Goal: Task Accomplishment & Management: Complete application form

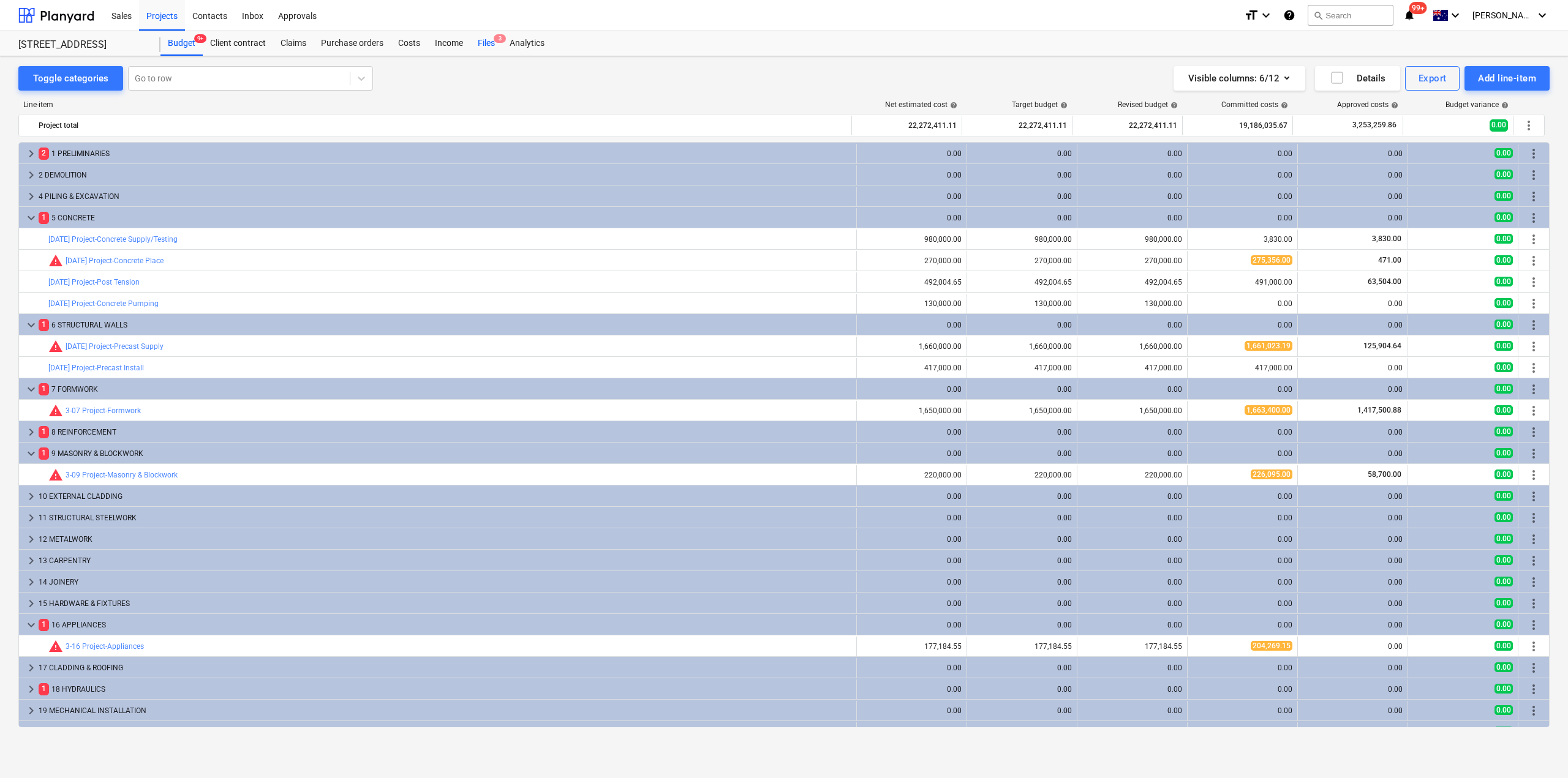
click at [491, 49] on div "Files 3" at bounding box center [487, 43] width 32 height 25
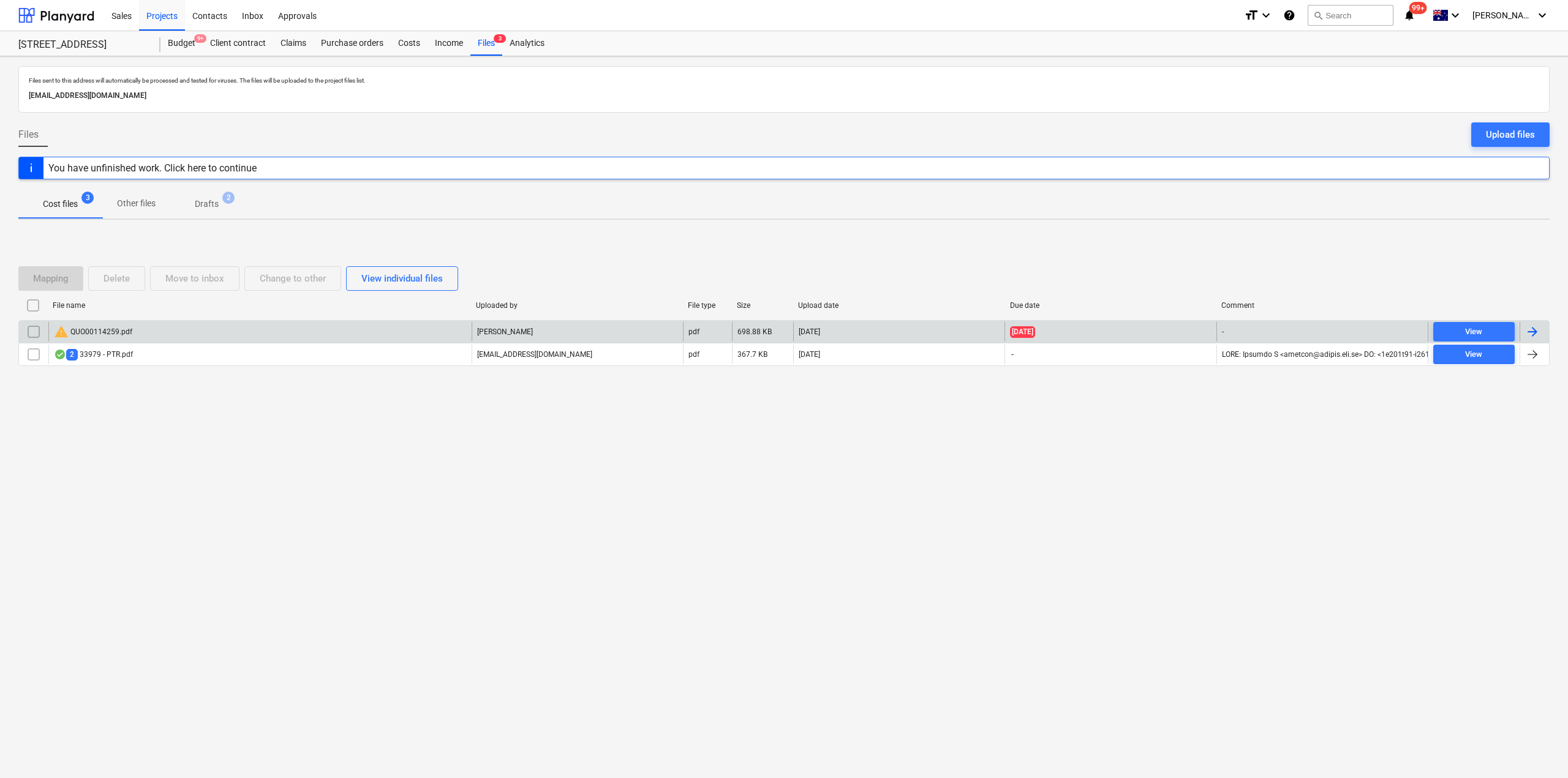
click at [142, 336] on div "warning QUO00114259.pdf" at bounding box center [260, 332] width 424 height 20
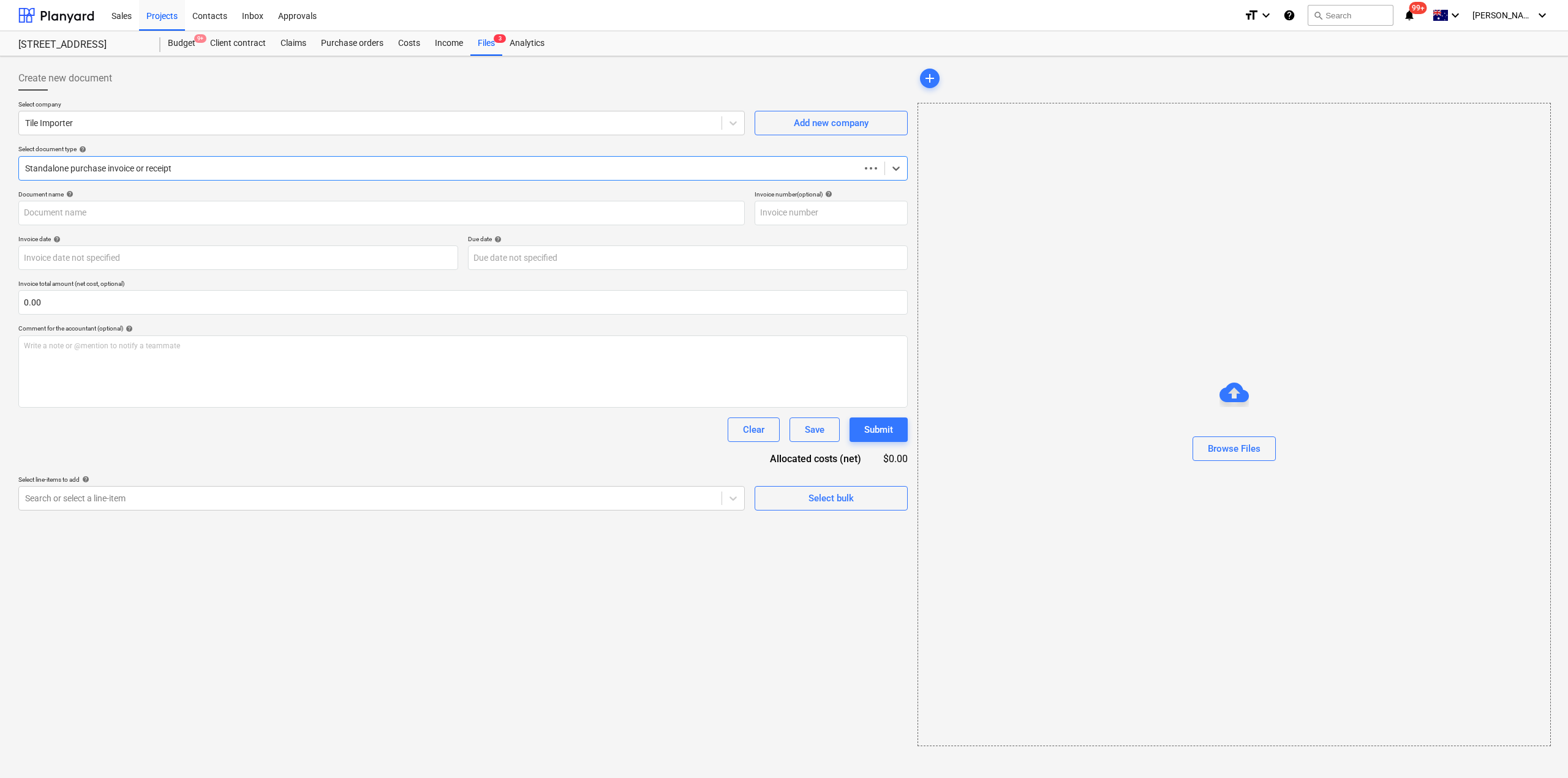
type input "00114259"
type input "[DATE]"
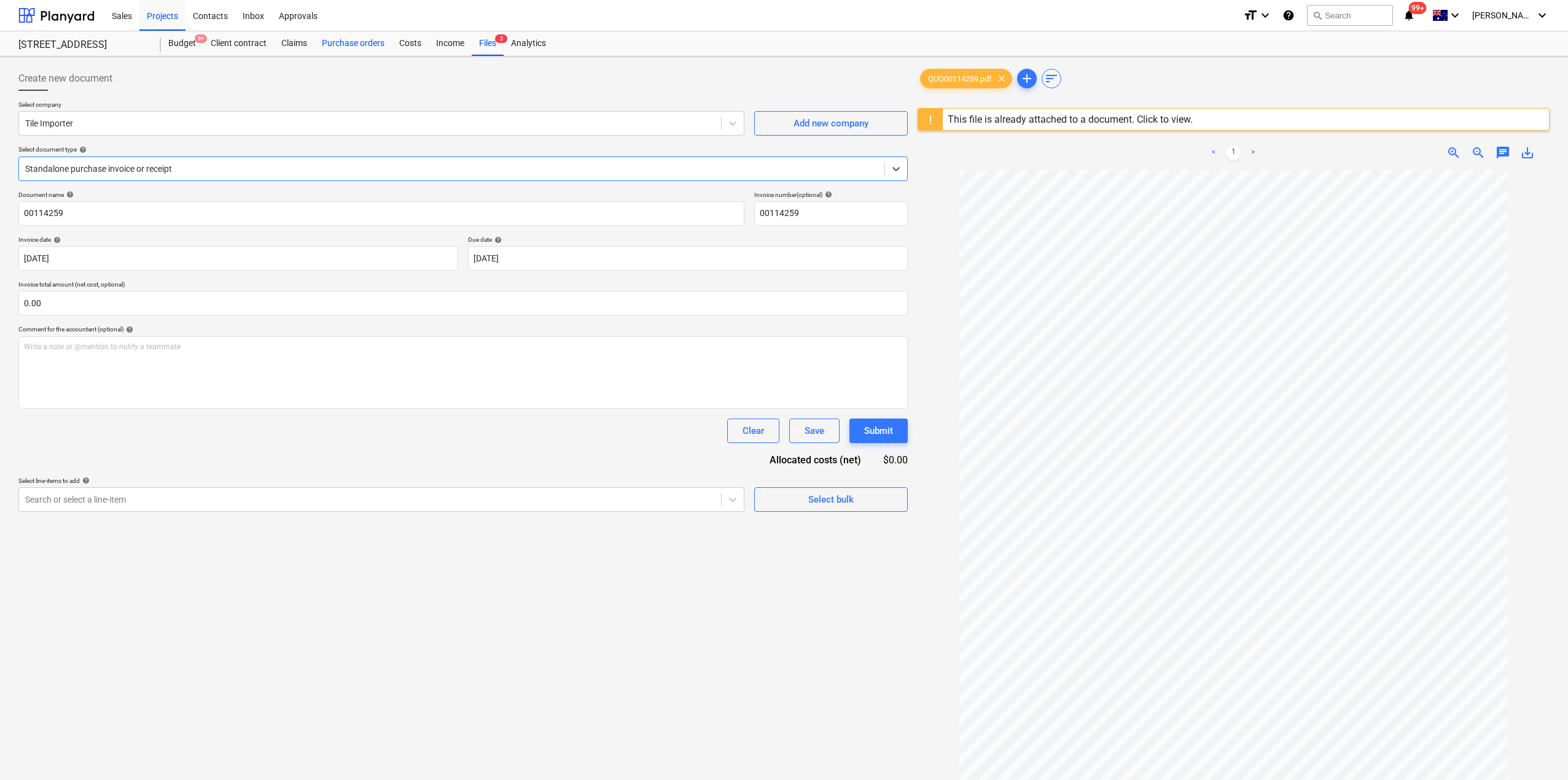
click at [352, 45] on div "Purchase orders" at bounding box center [353, 43] width 78 height 25
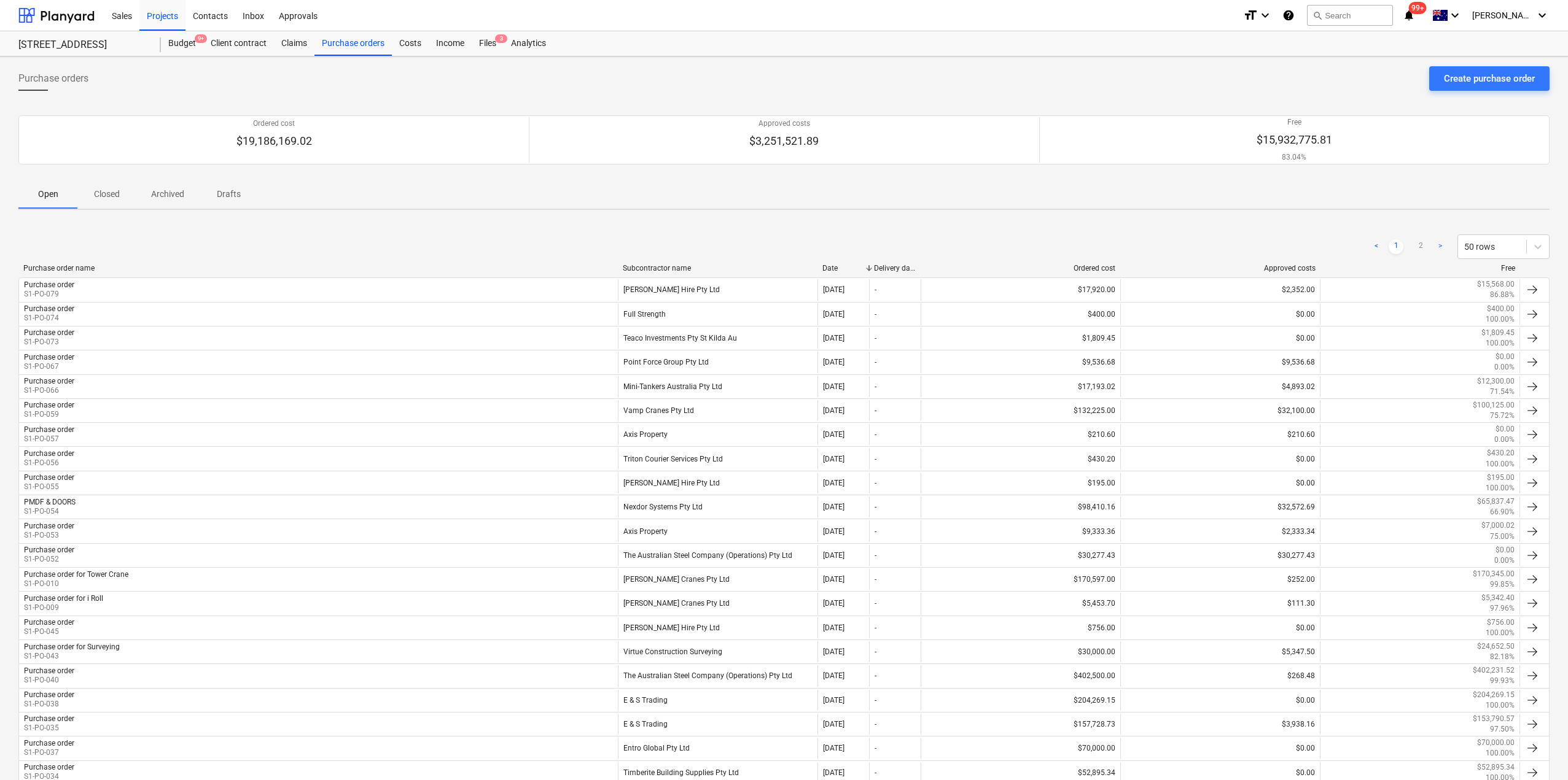
click at [108, 190] on p "Closed" at bounding box center [106, 194] width 30 height 13
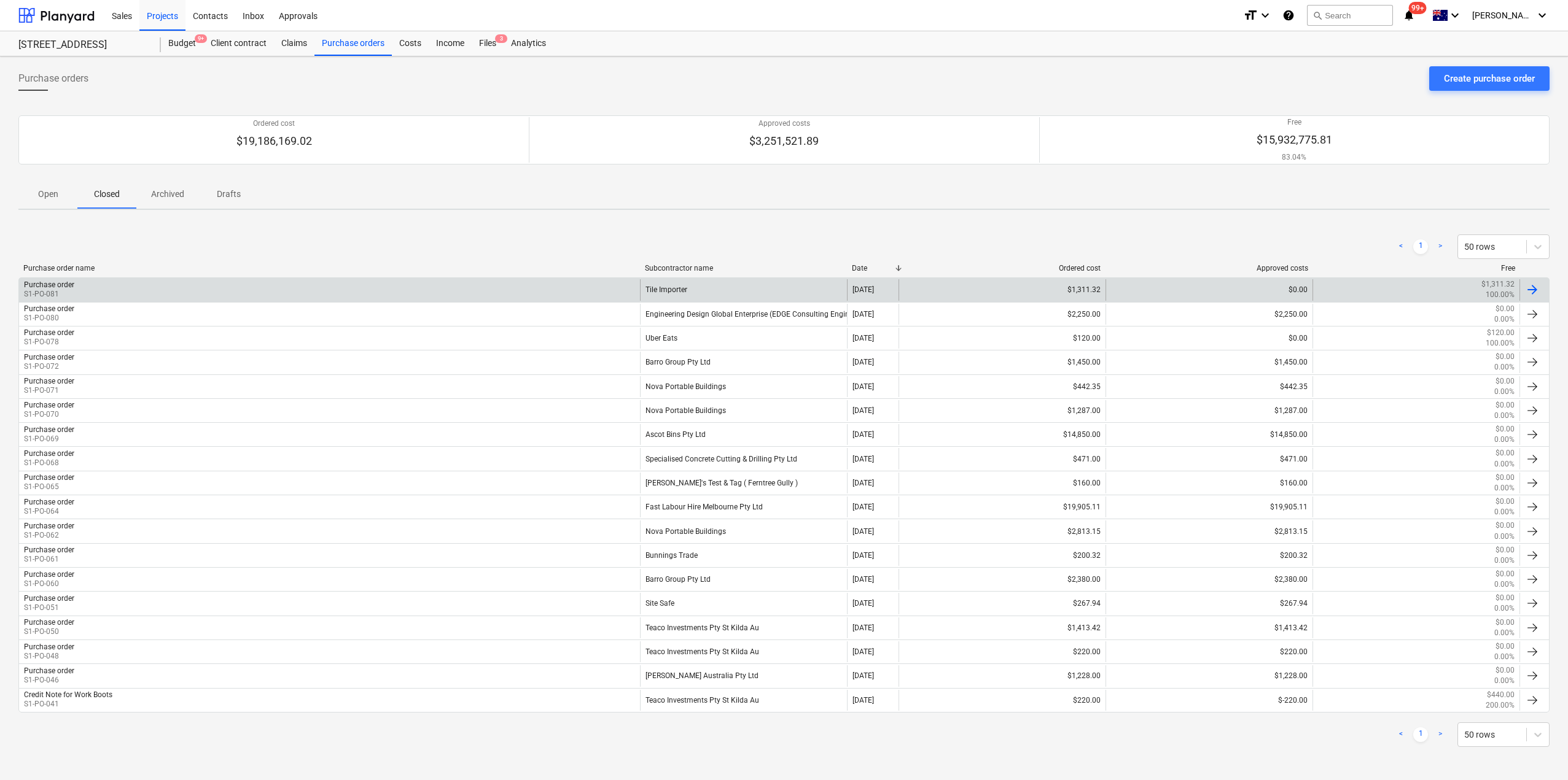
click at [139, 297] on div "Purchase order S1-PO-081" at bounding box center [329, 289] width 620 height 21
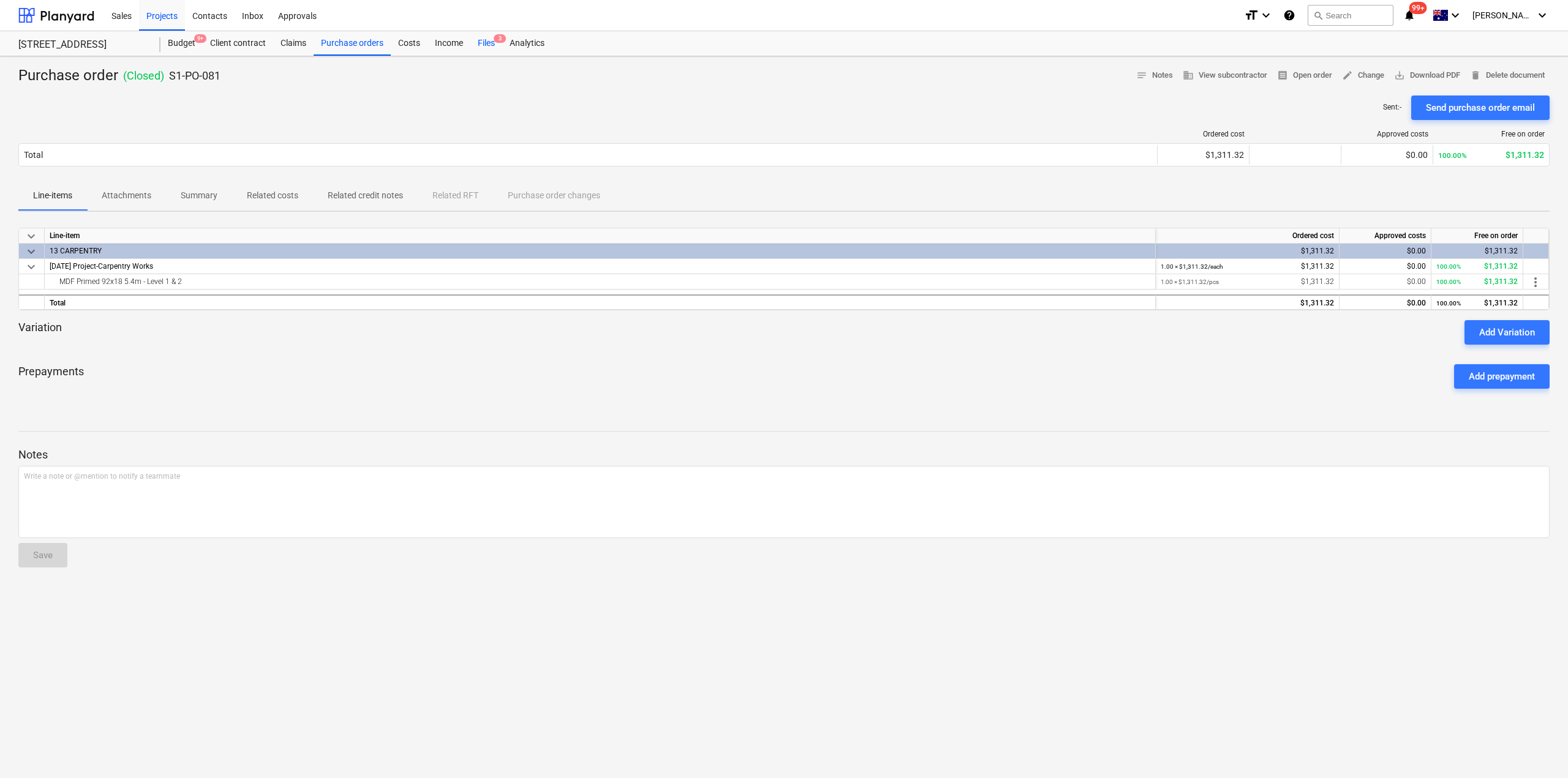
click at [491, 41] on div "Files 3" at bounding box center [487, 43] width 32 height 25
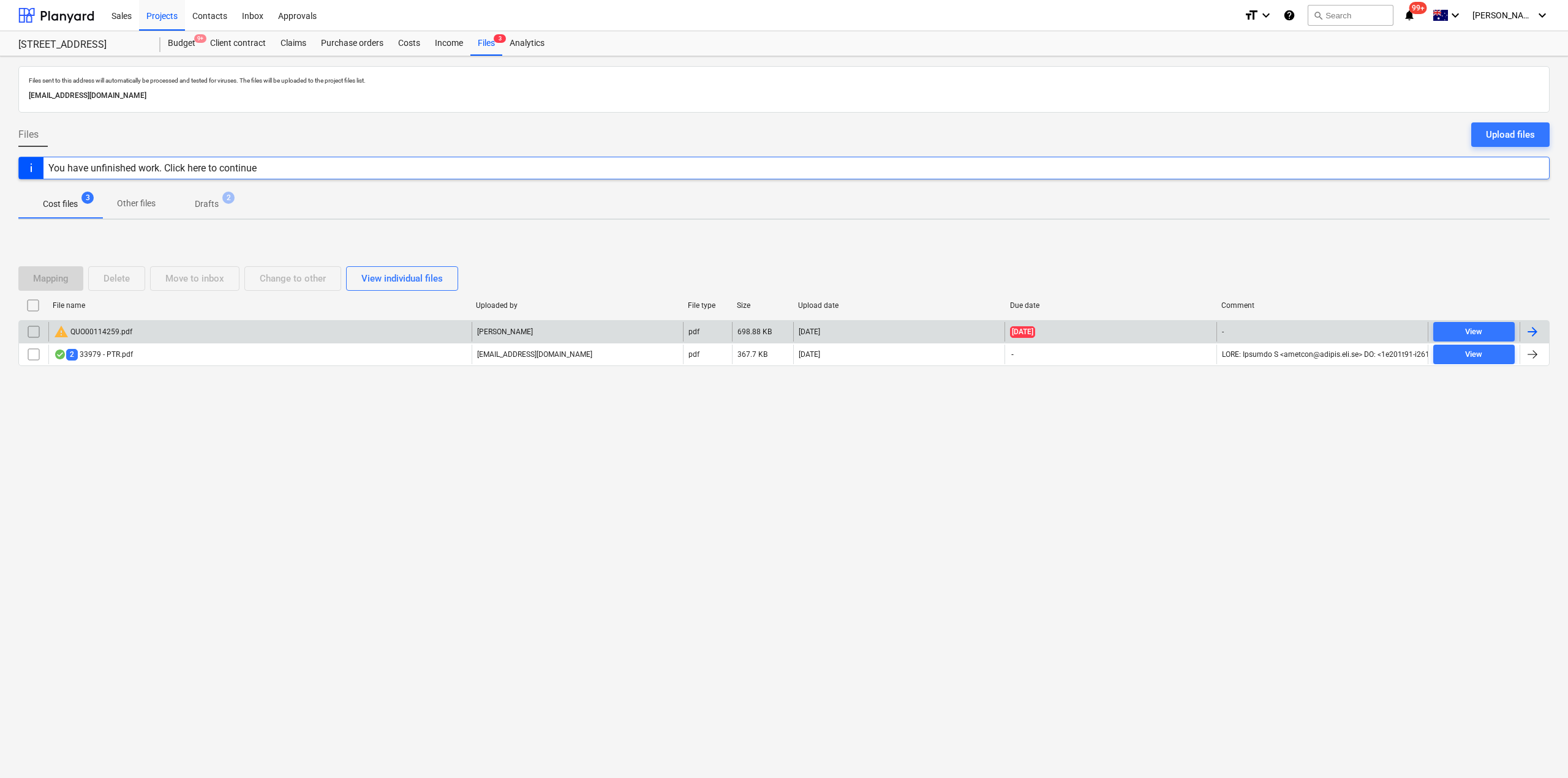
click at [230, 329] on div "warning QUO00114259.pdf" at bounding box center [260, 332] width 424 height 20
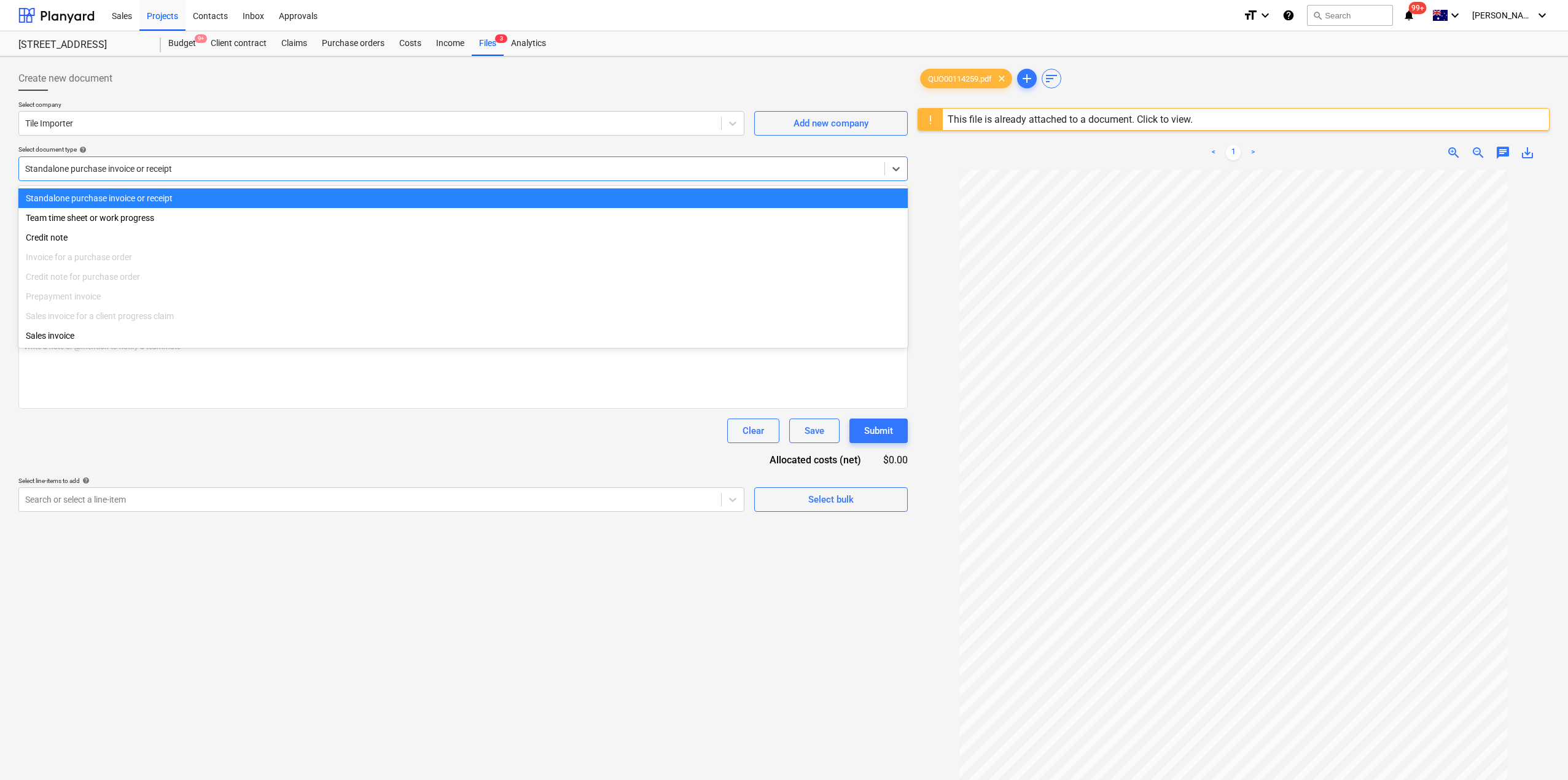
click at [549, 180] on div "Standalone purchase invoice or receipt" at bounding box center [463, 169] width 889 height 25
click at [466, 515] on div "Create new document Select company Tile Importer Add new company Select documen…" at bounding box center [463, 491] width 899 height 859
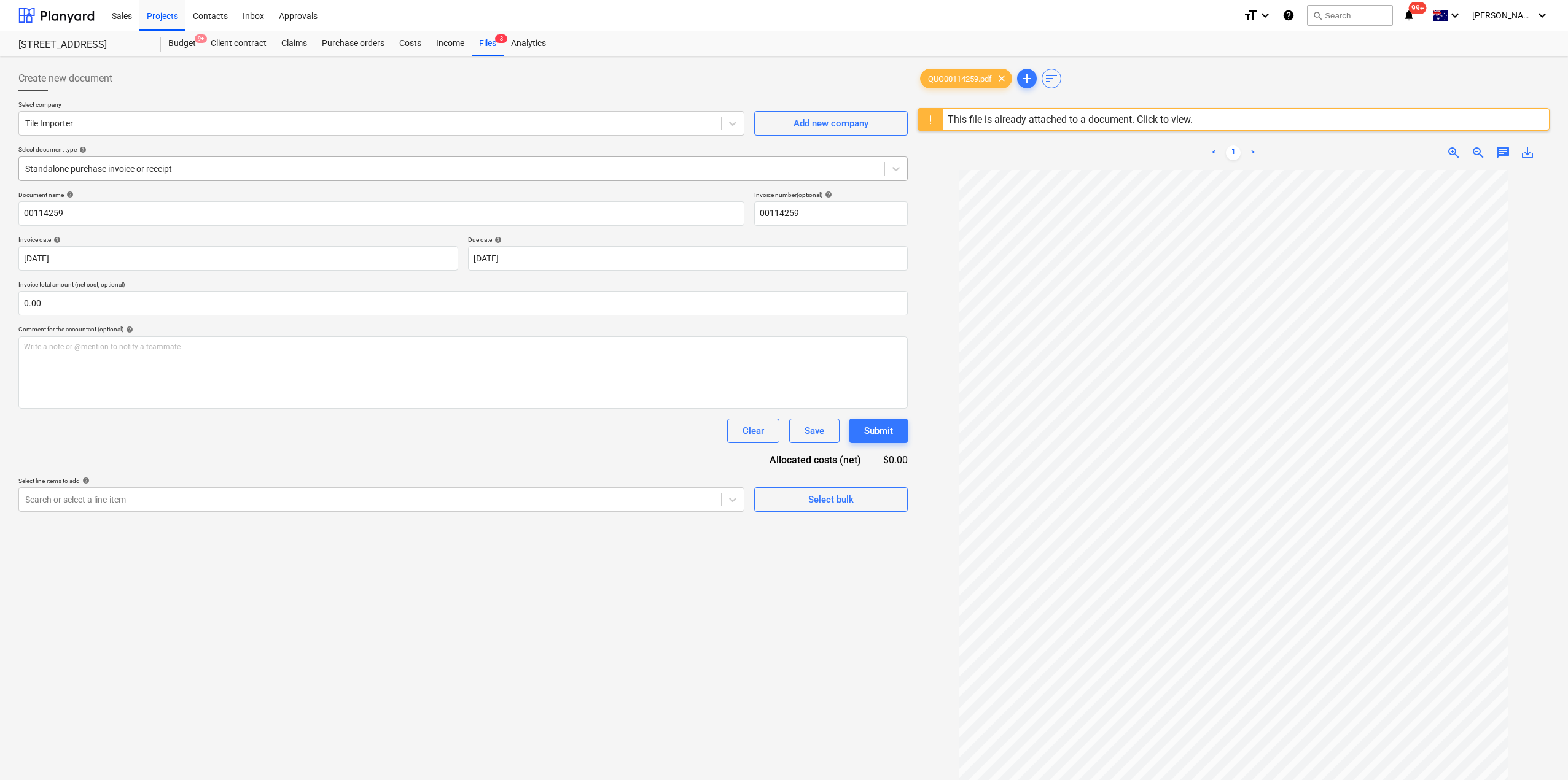
click at [249, 167] on div at bounding box center [451, 169] width 853 height 12
click at [221, 450] on div "Document name help 00114259 Invoice number (optional) help 00114259 Invoice dat…" at bounding box center [463, 352] width 889 height 321
click at [377, 41] on div "Purchase orders" at bounding box center [353, 43] width 78 height 25
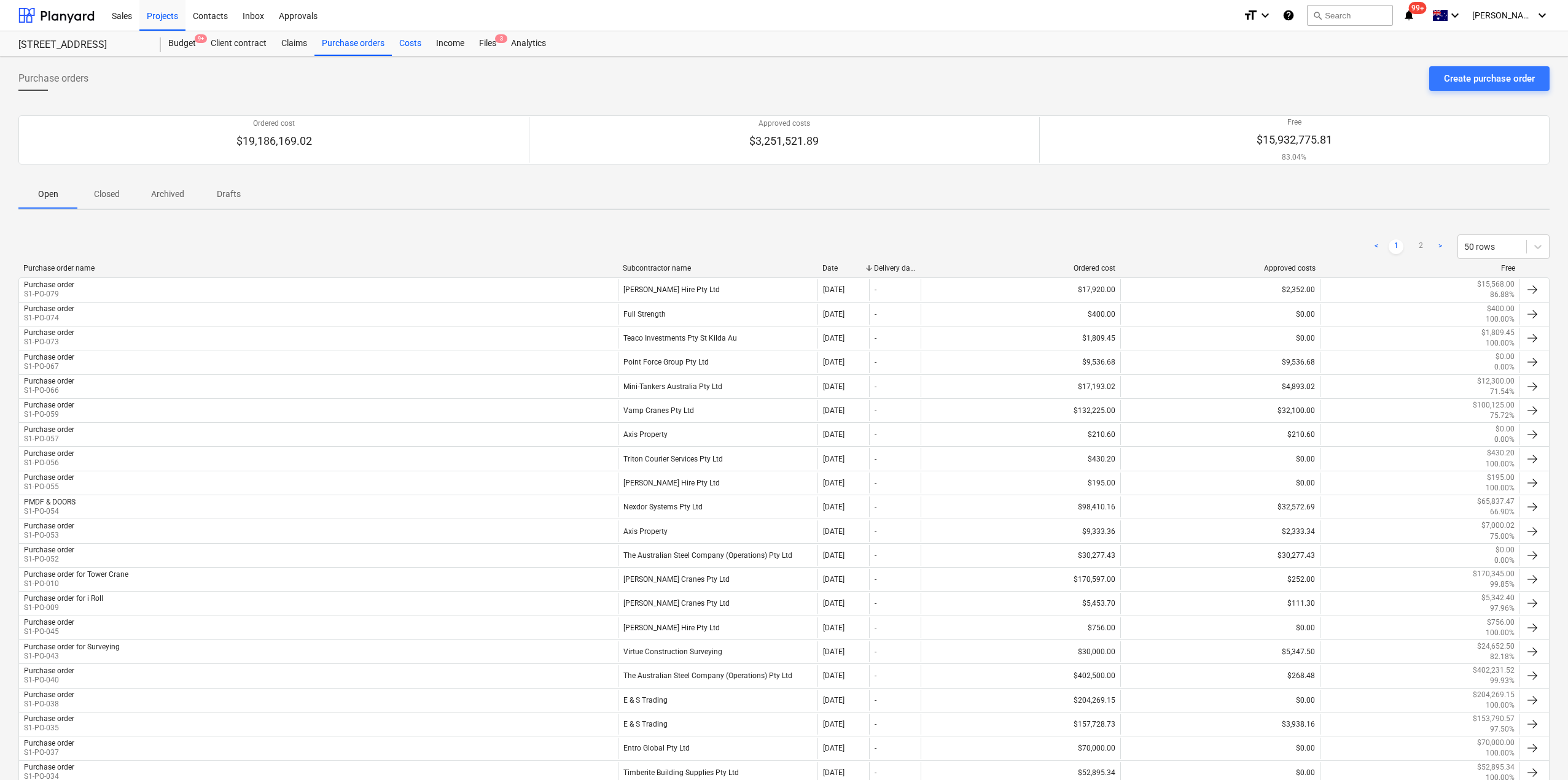
click at [409, 41] on div "Costs" at bounding box center [410, 43] width 37 height 25
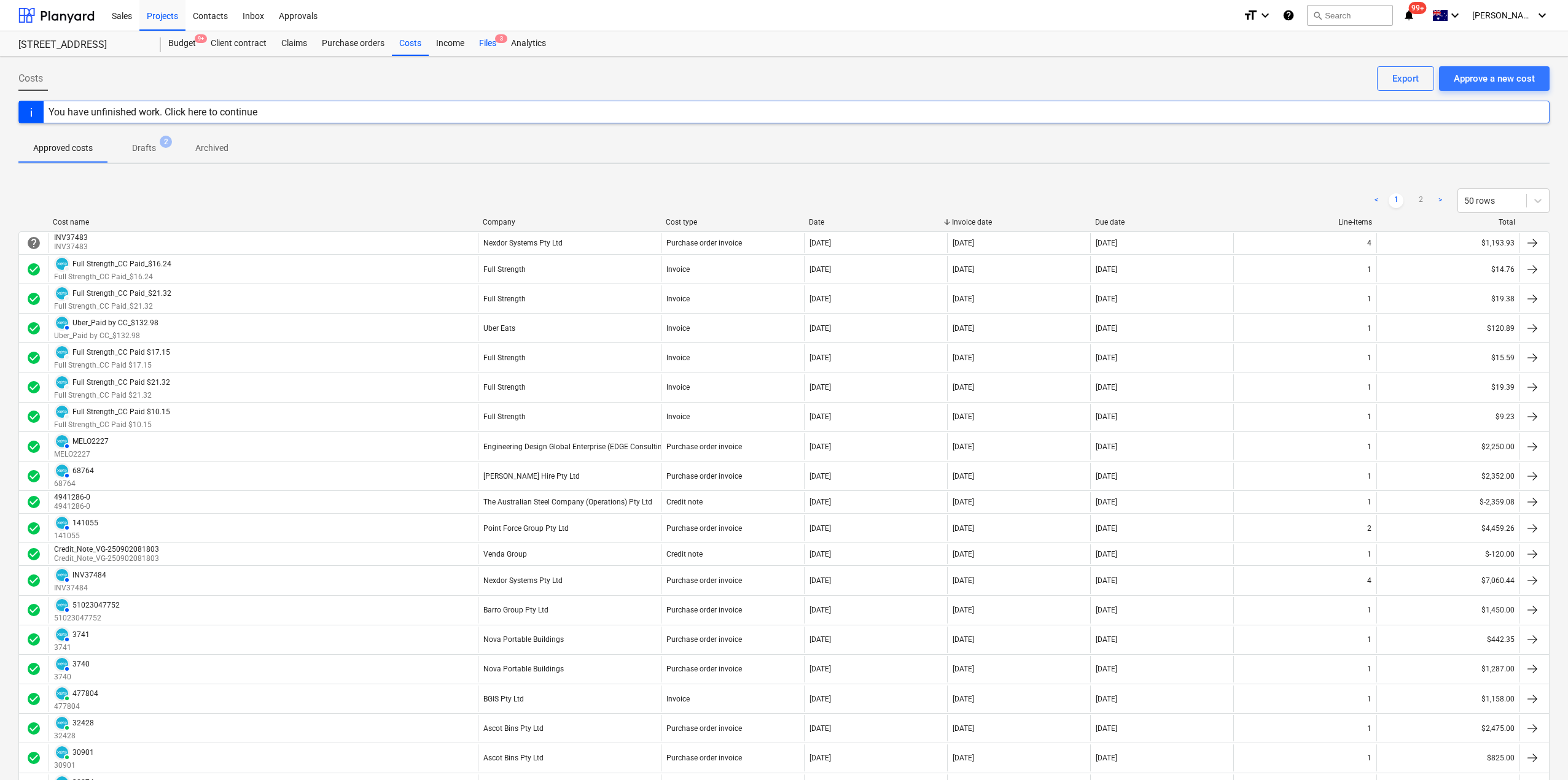
click at [482, 39] on div "Files 3" at bounding box center [488, 43] width 32 height 25
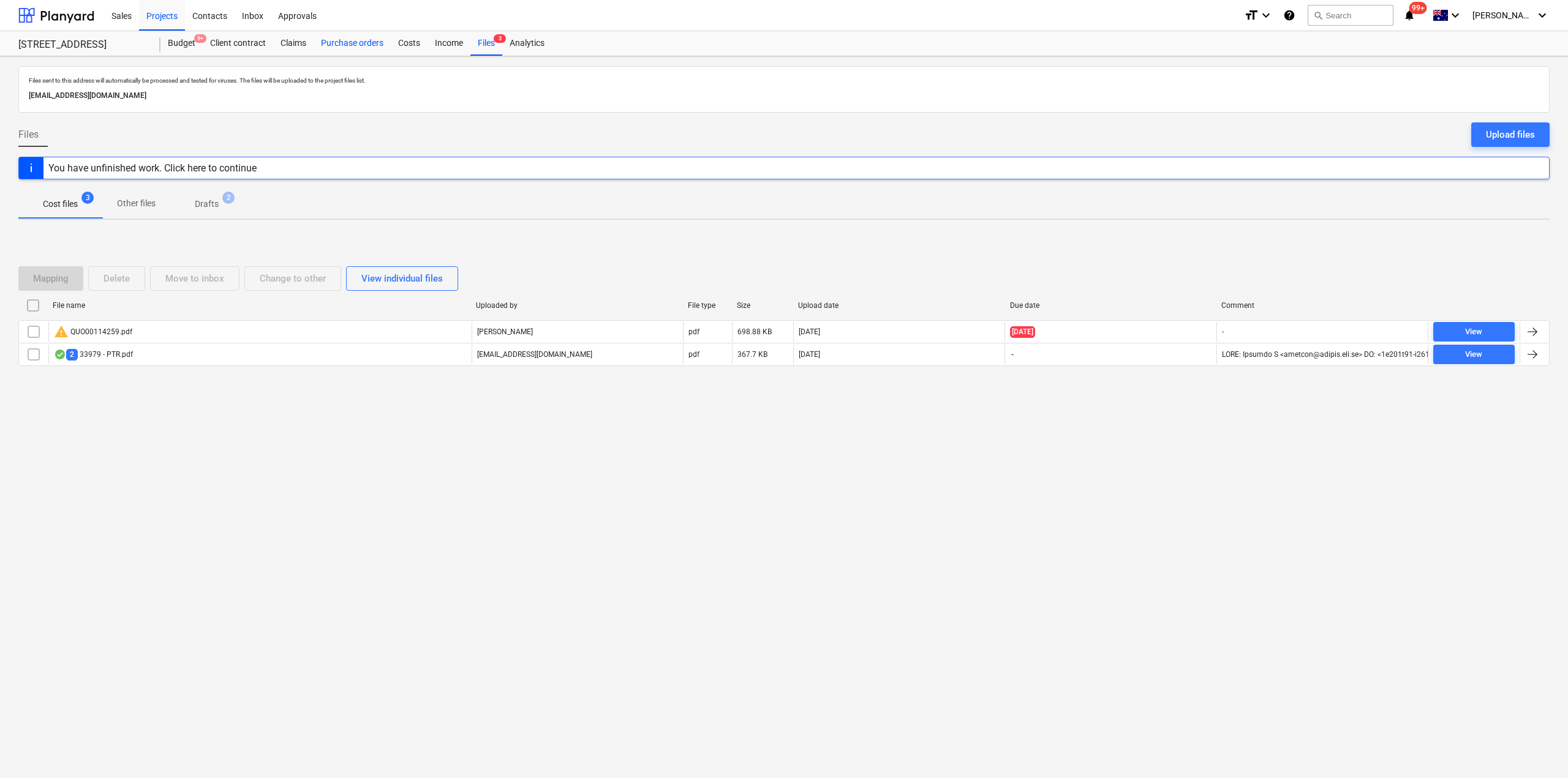
click at [380, 42] on div "Purchase orders" at bounding box center [352, 43] width 77 height 25
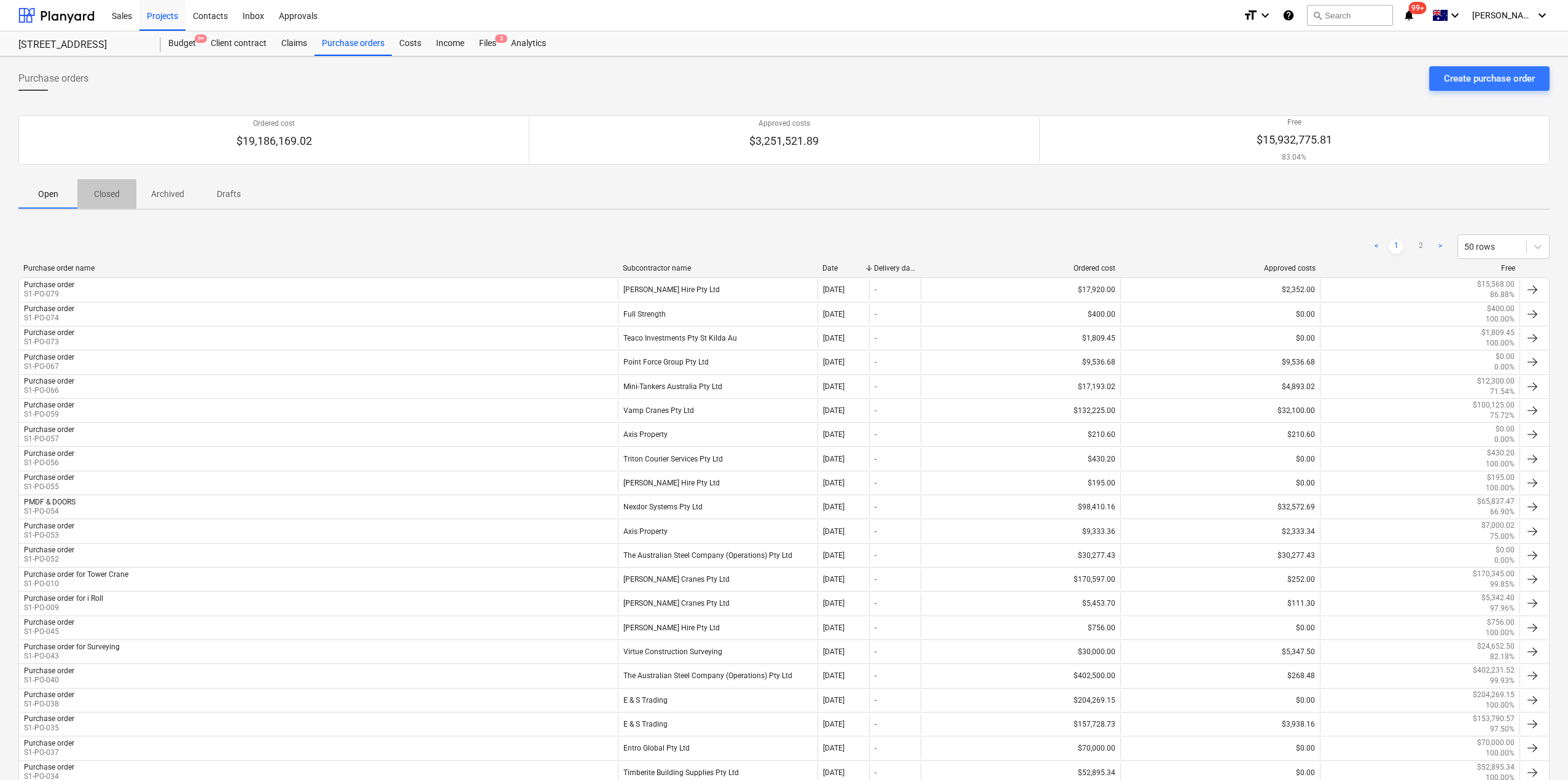
click at [122, 194] on span "Closed" at bounding box center [107, 193] width 59 height 20
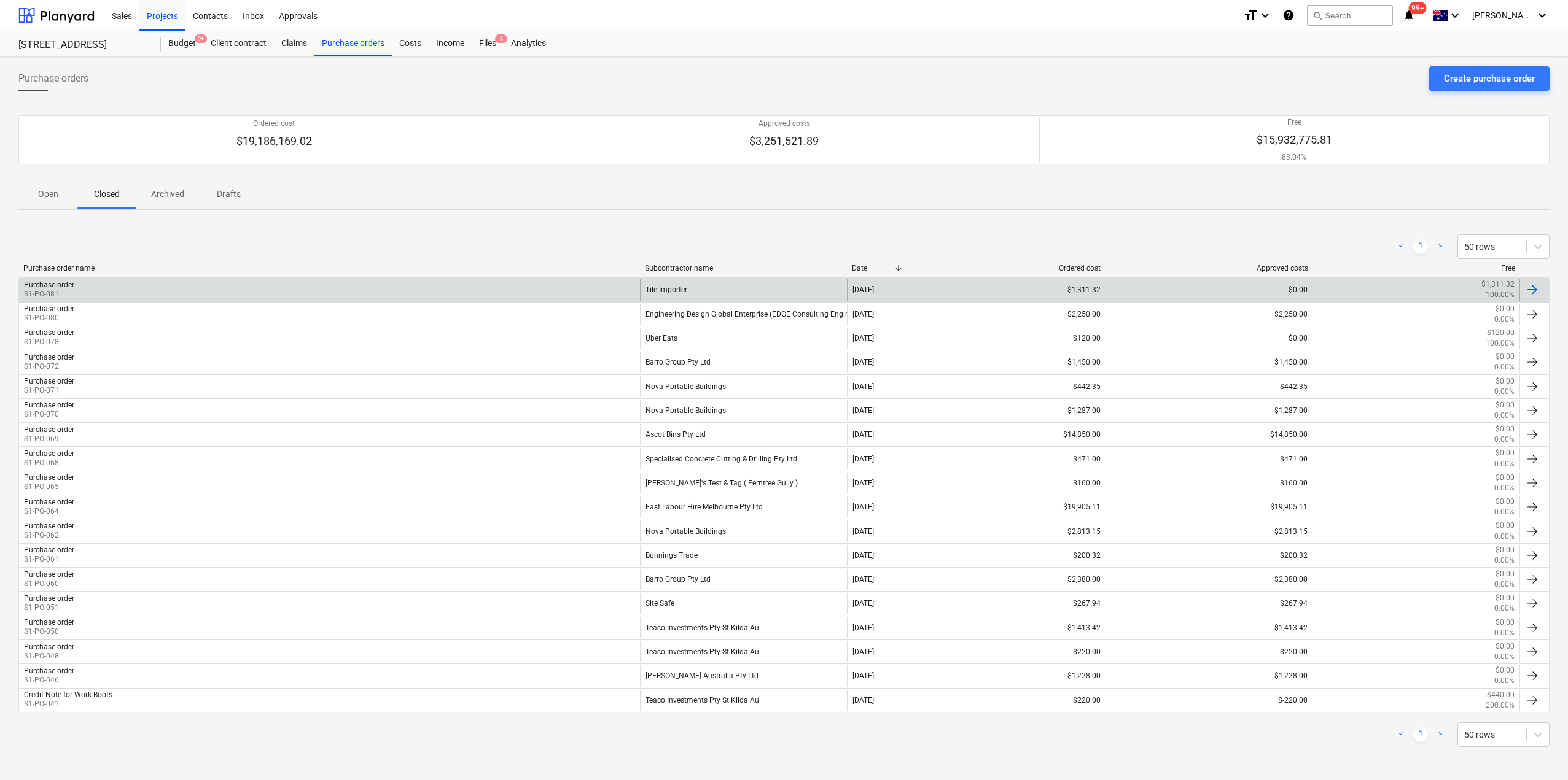
click at [114, 295] on div "Purchase order S1-PO-081" at bounding box center [329, 289] width 620 height 21
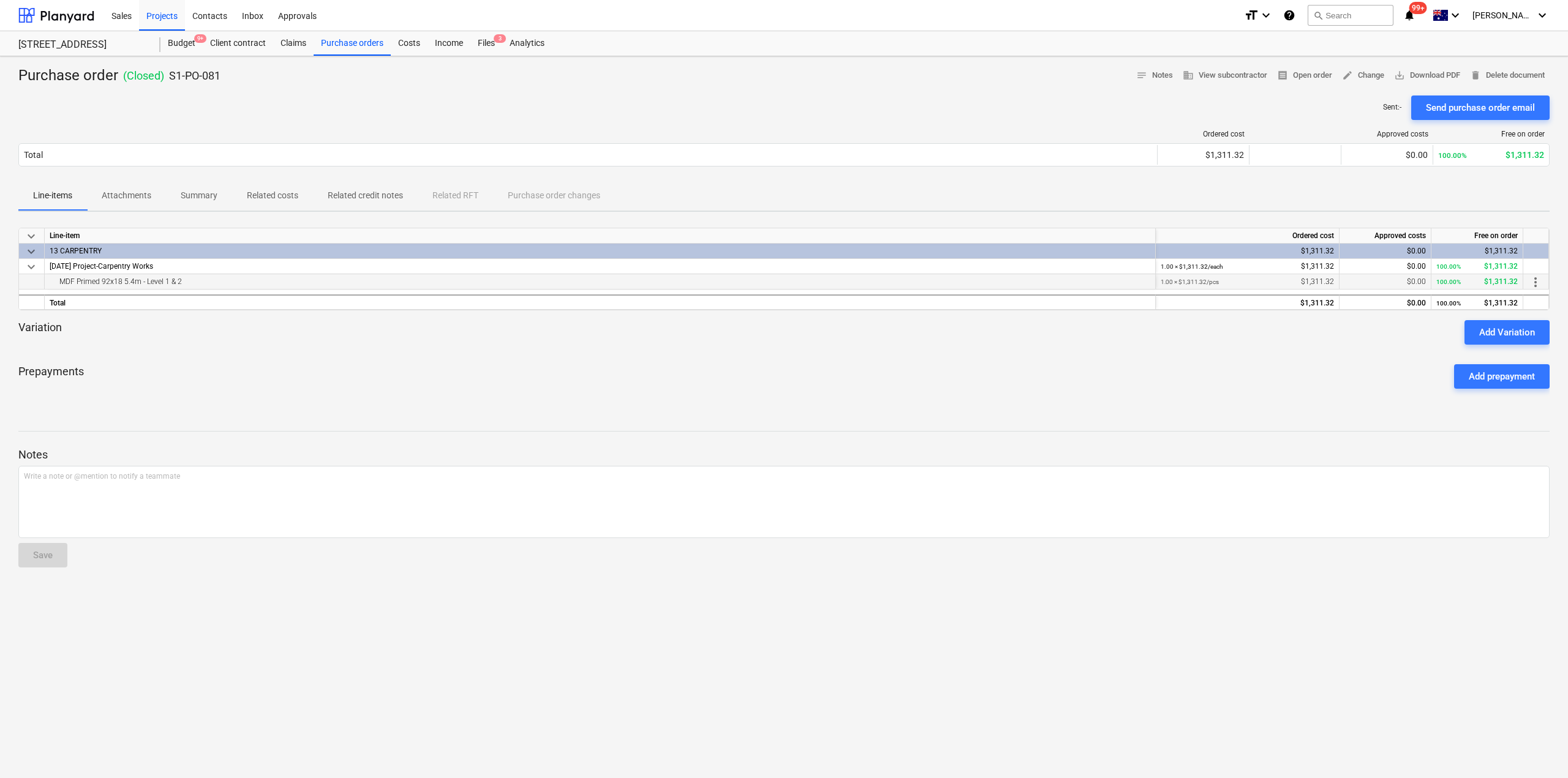
click at [1530, 279] on span "more_vert" at bounding box center [1535, 282] width 14 height 14
click at [1214, 395] on div at bounding box center [784, 389] width 1568 height 778
click at [482, 36] on div "Files 3" at bounding box center [487, 43] width 32 height 25
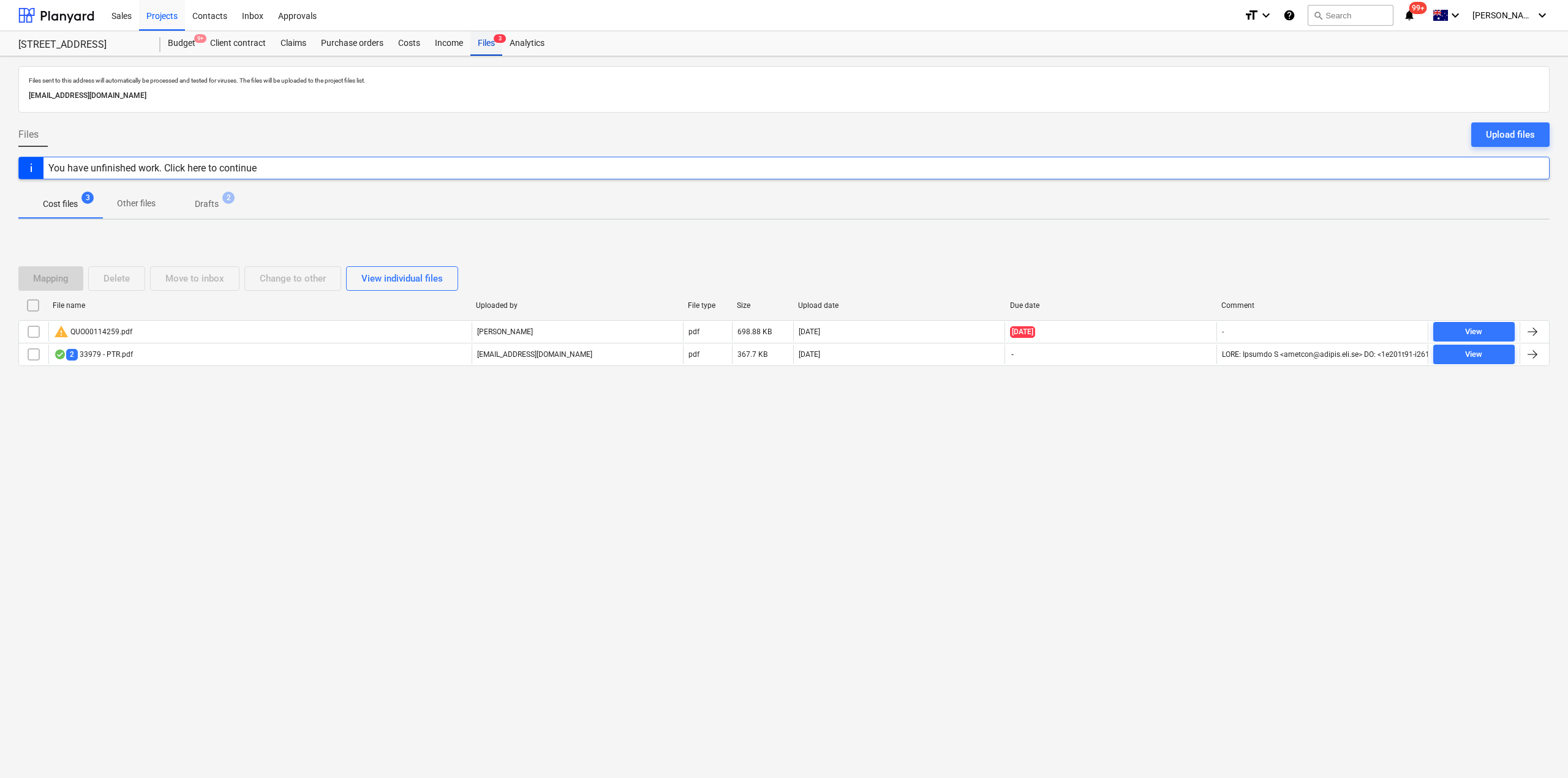
click at [482, 41] on div "Files 3" at bounding box center [487, 43] width 32 height 25
click at [431, 46] on div "Income" at bounding box center [449, 43] width 43 height 25
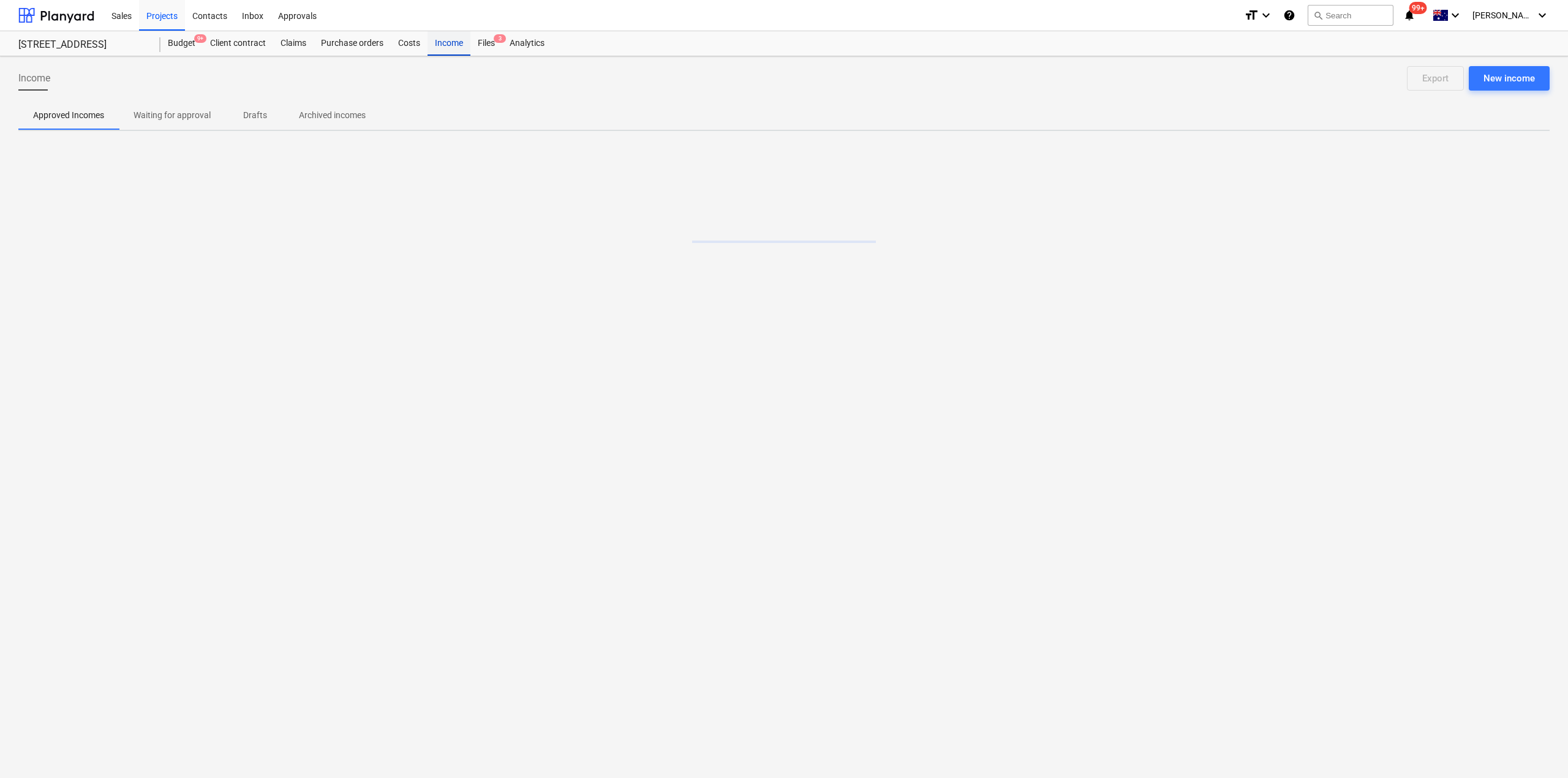
click at [458, 42] on div "Income" at bounding box center [449, 43] width 43 height 25
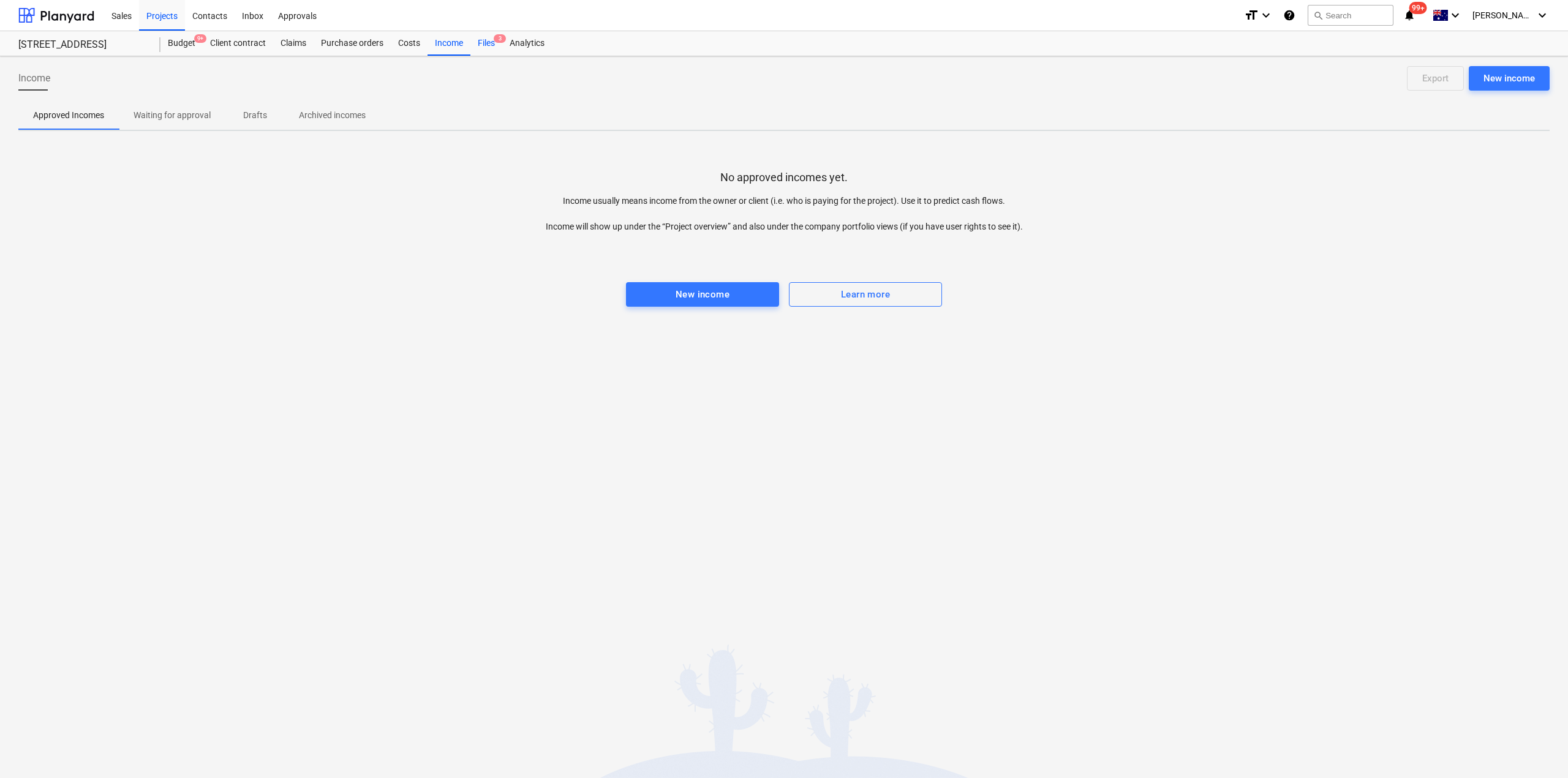
click at [490, 39] on div "Files 3" at bounding box center [487, 43] width 32 height 25
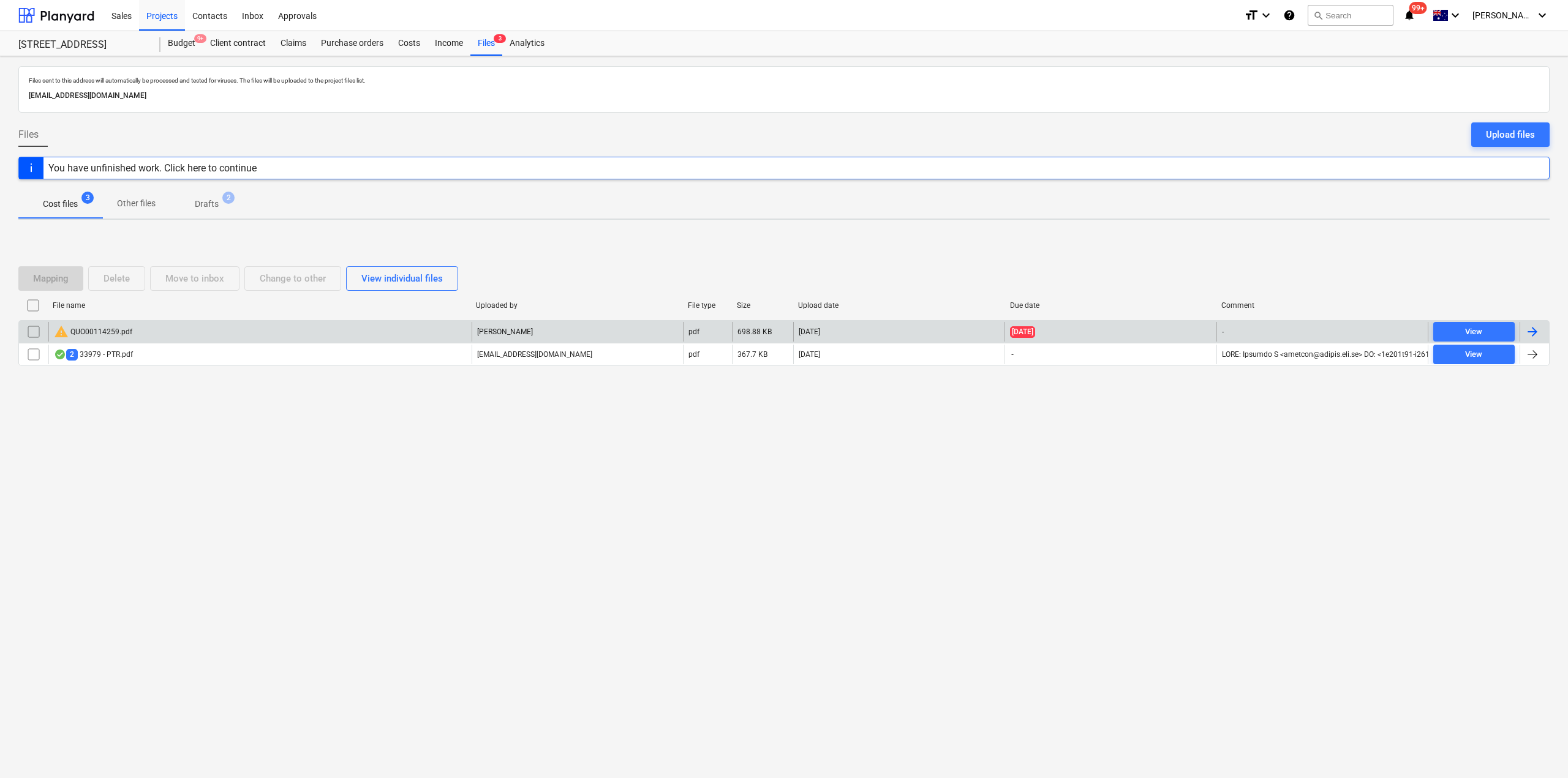
click at [533, 336] on div "[PERSON_NAME]" at bounding box center [577, 332] width 211 height 20
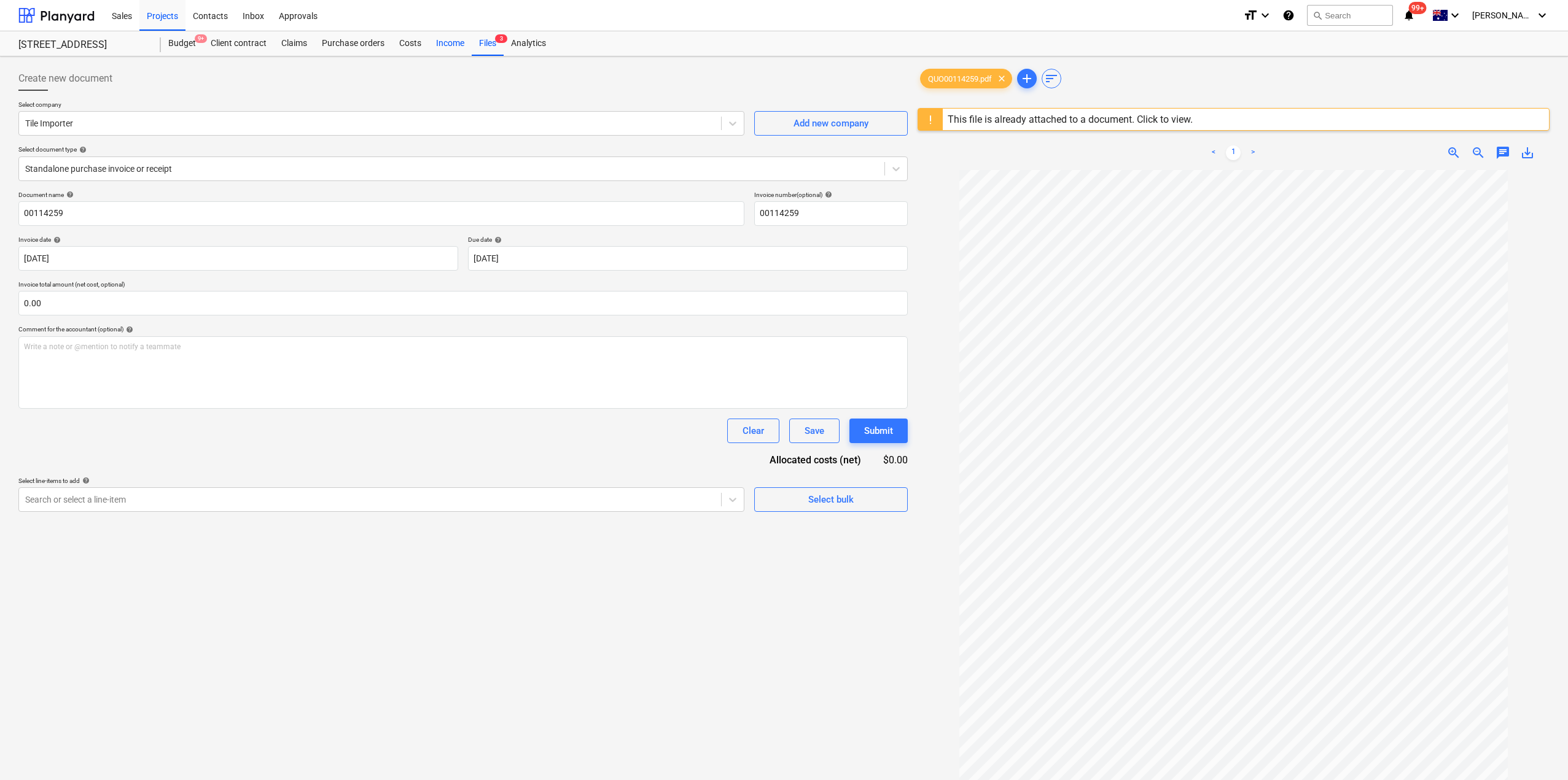
click at [447, 39] on div "Income" at bounding box center [450, 43] width 43 height 25
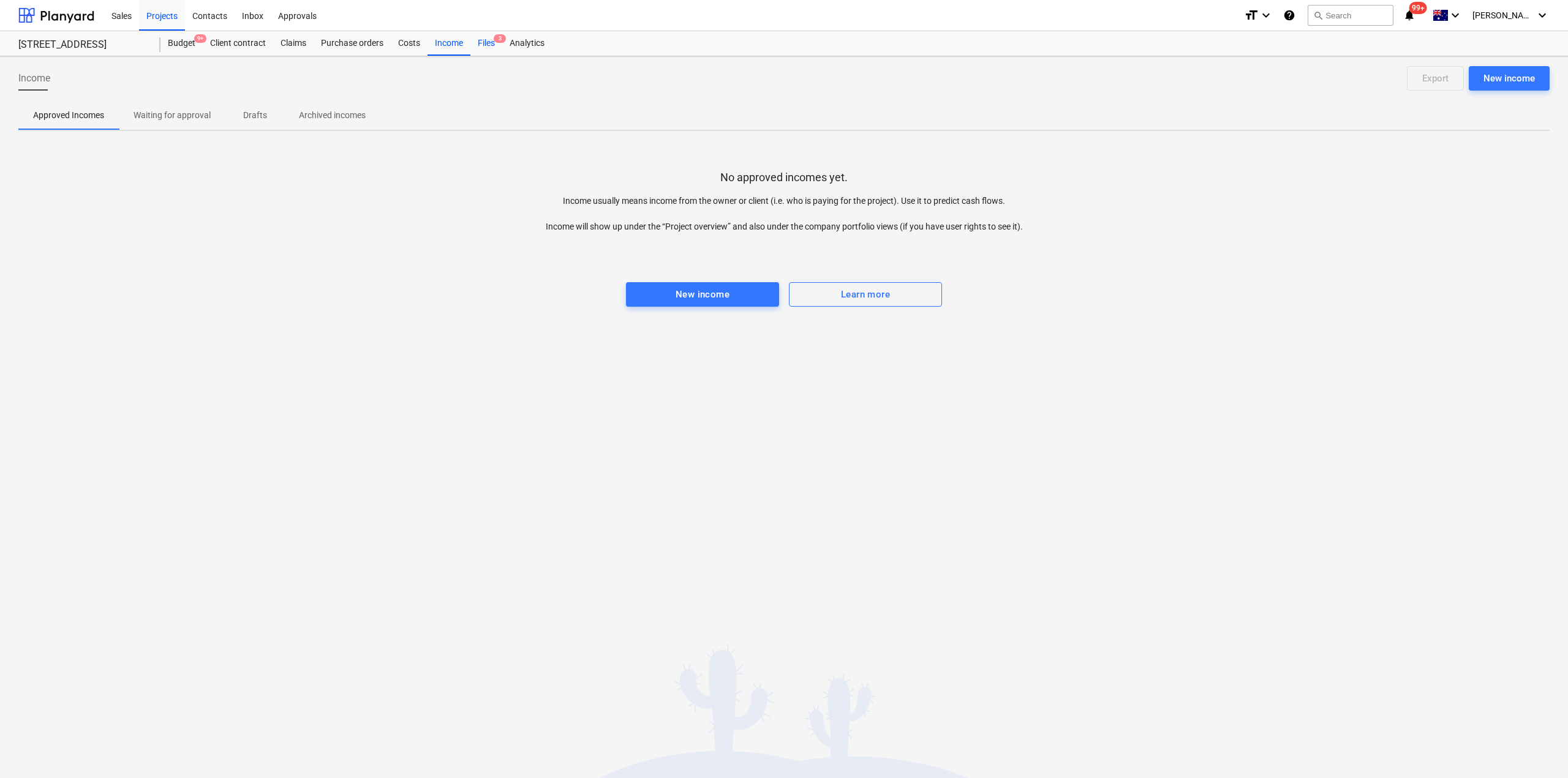
click at [488, 41] on div "Files 3" at bounding box center [487, 43] width 32 height 25
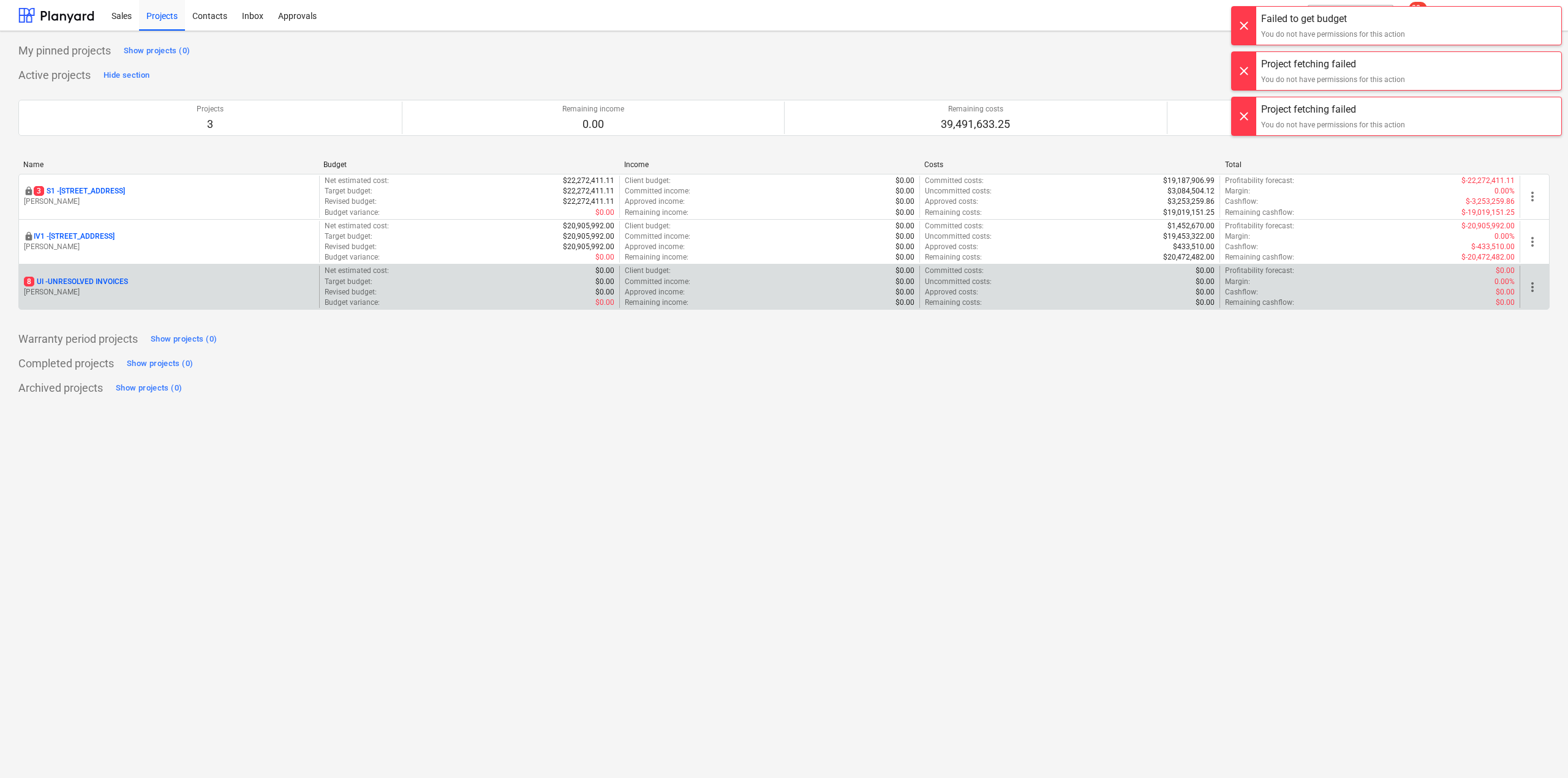
click at [93, 281] on p "8 UI - UNRESOLVED INVOICES" at bounding box center [76, 281] width 104 height 10
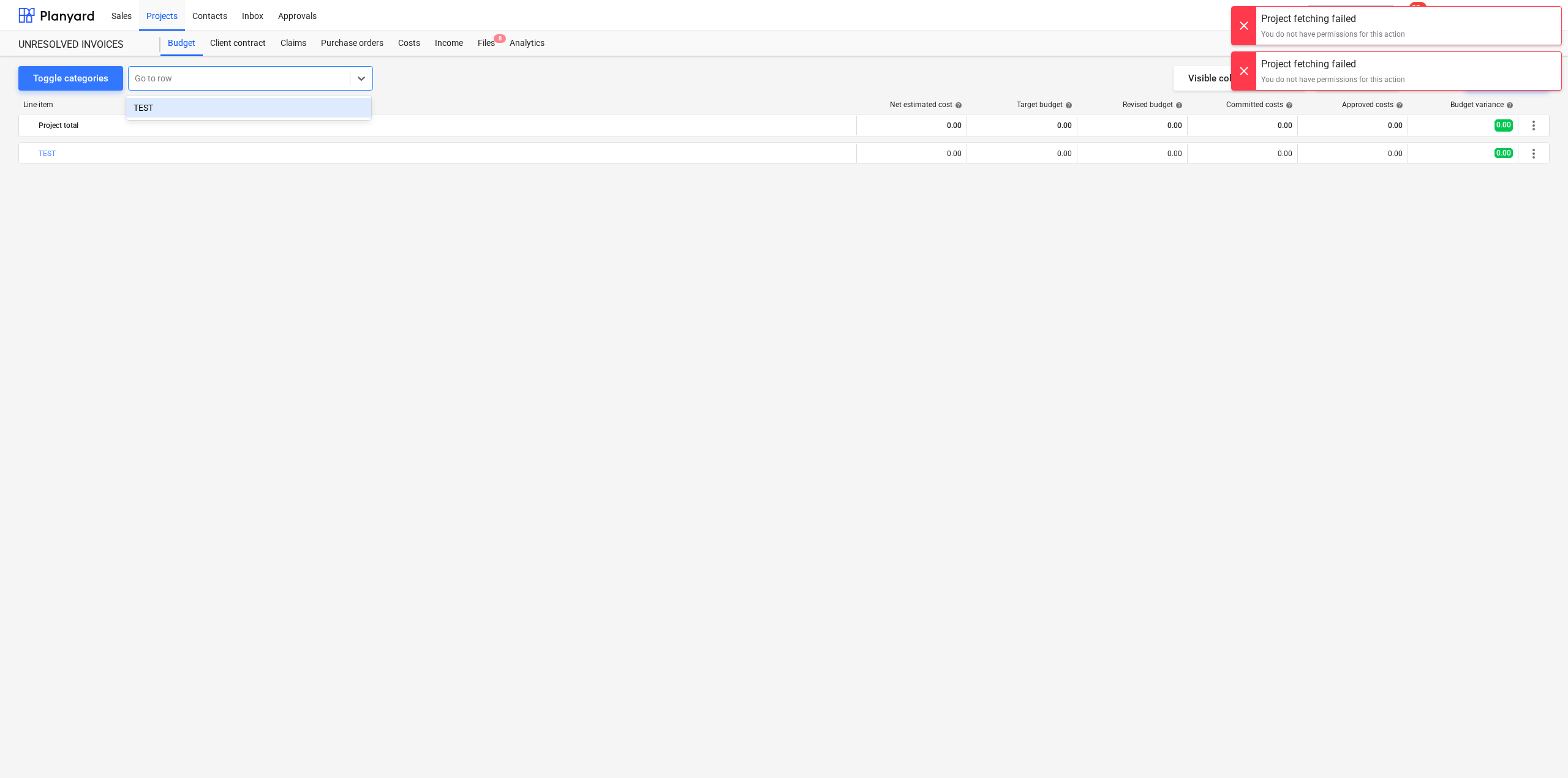
click at [294, 77] on div at bounding box center [239, 78] width 209 height 12
click at [500, 37] on span "8" at bounding box center [499, 38] width 12 height 9
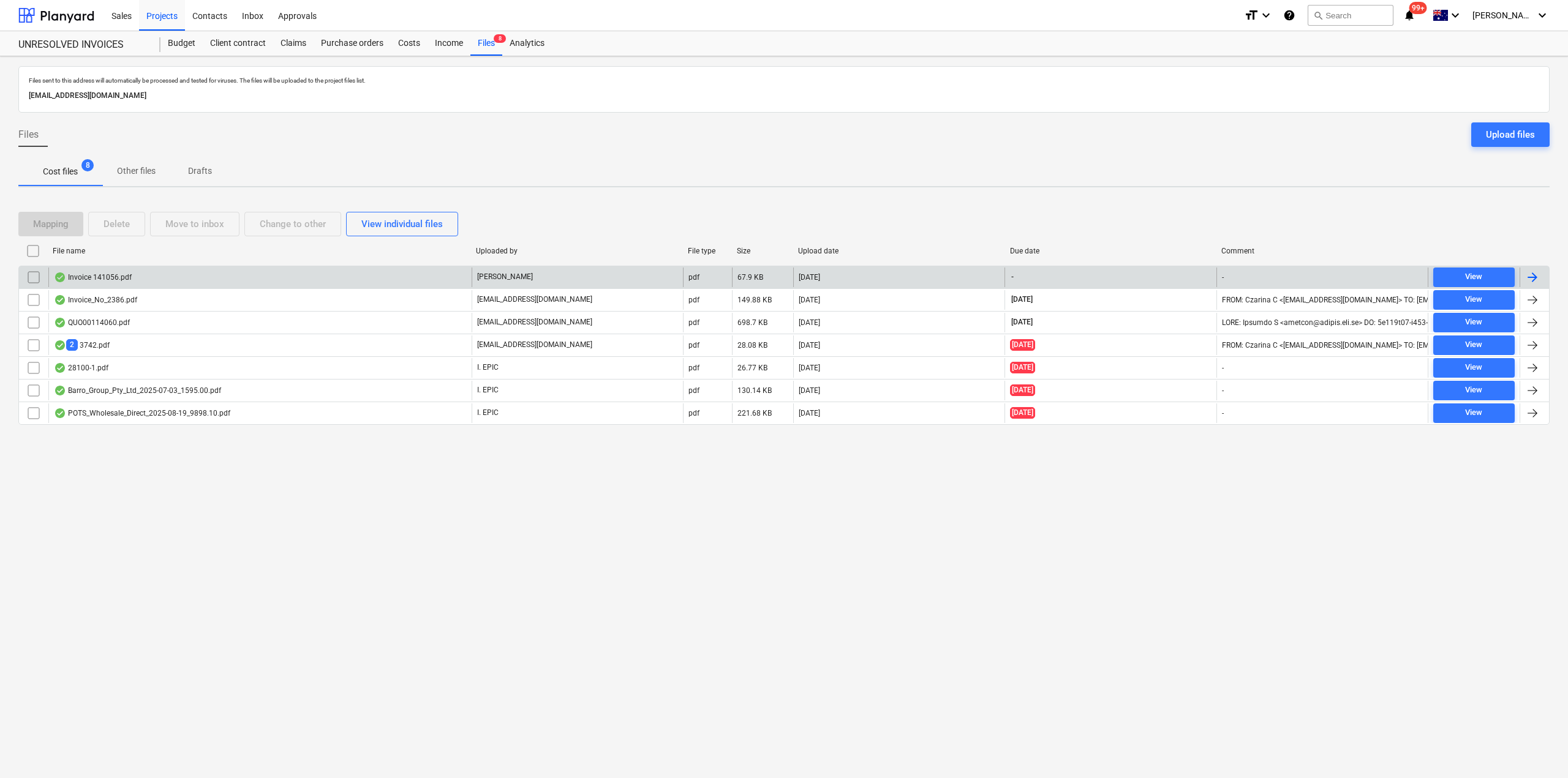
click at [269, 277] on div "Invoice 141056.pdf" at bounding box center [260, 277] width 424 height 20
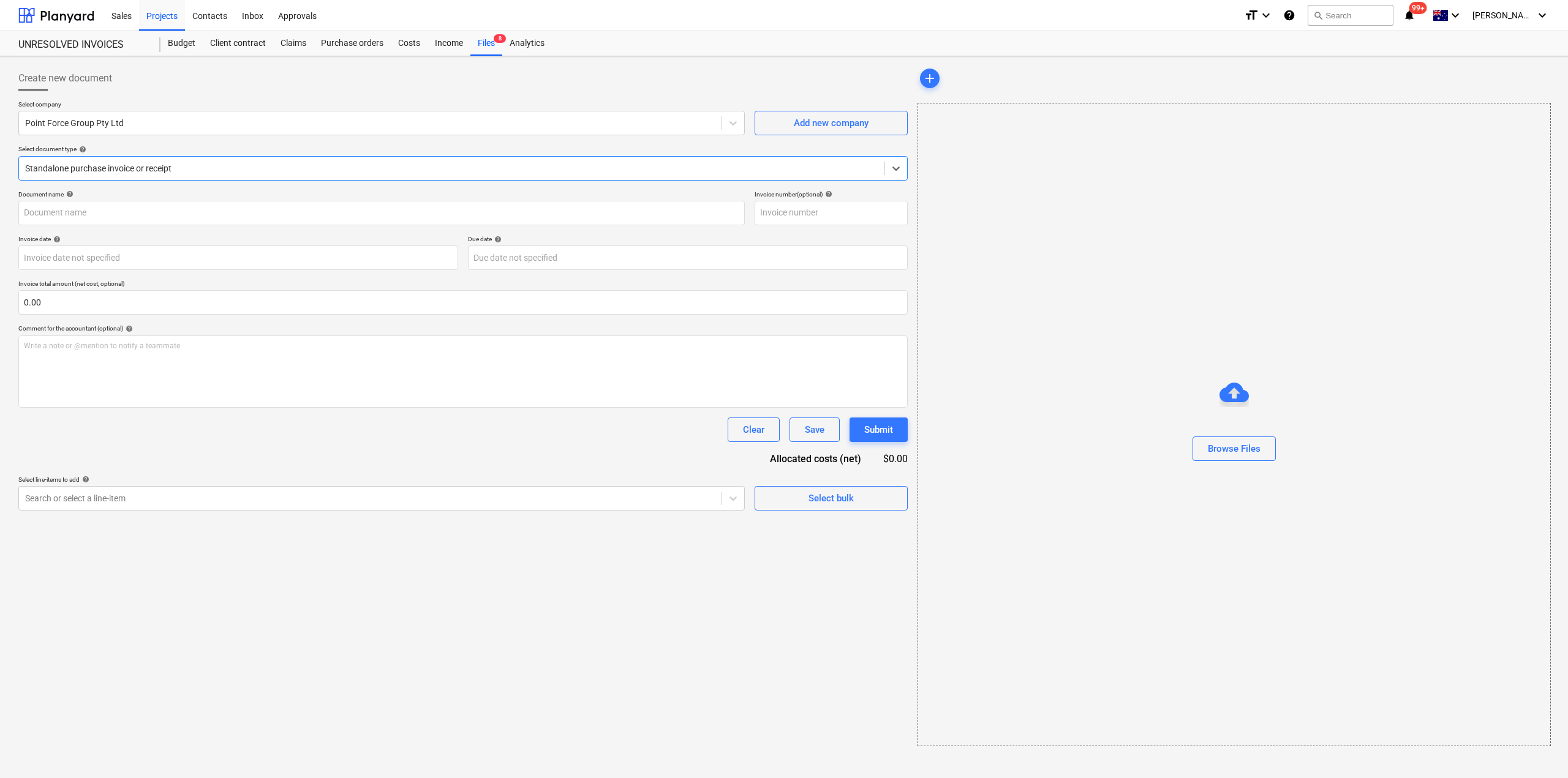
type input "141056"
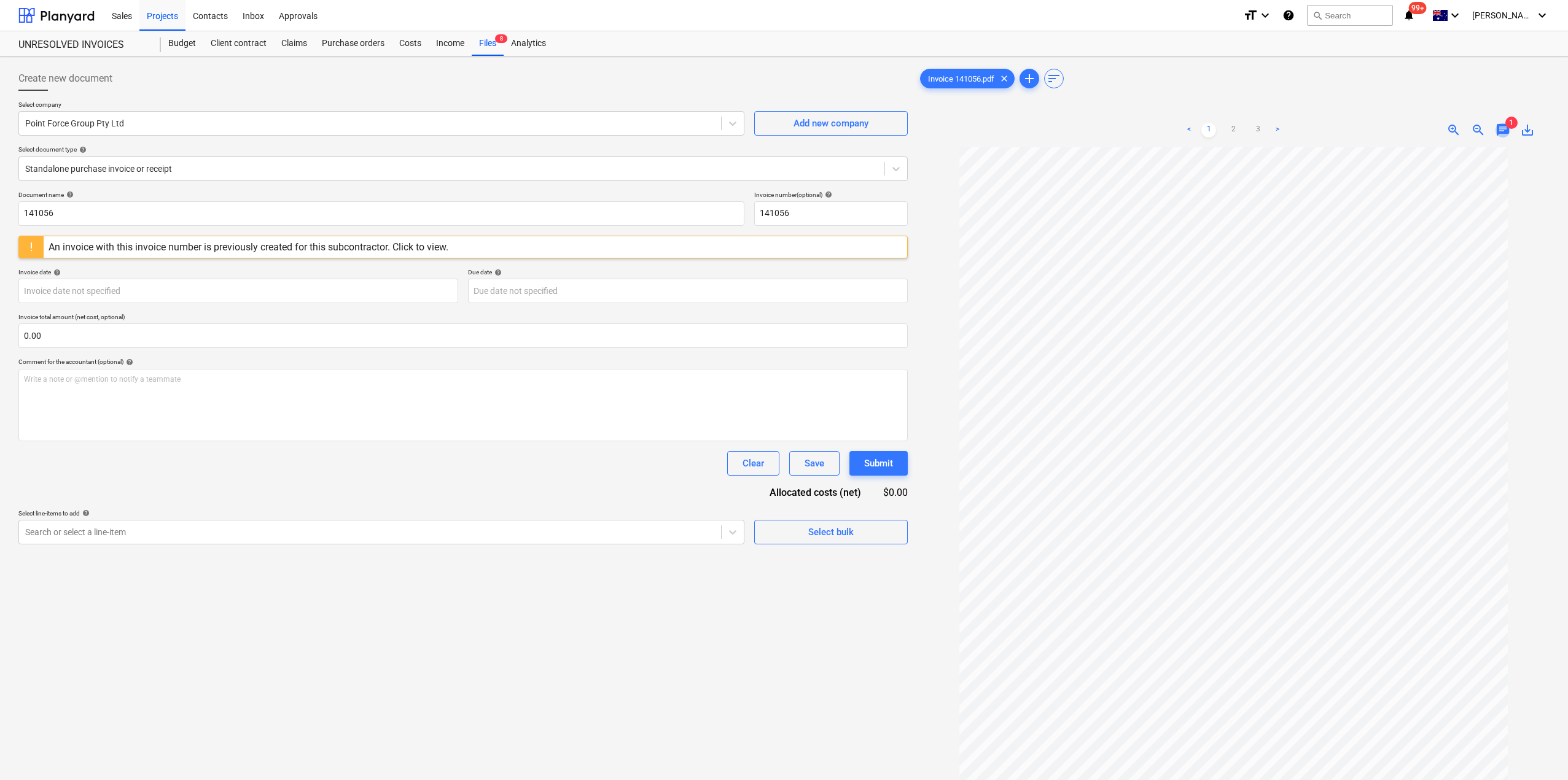
click at [1507, 137] on span "chat" at bounding box center [1502, 130] width 14 height 14
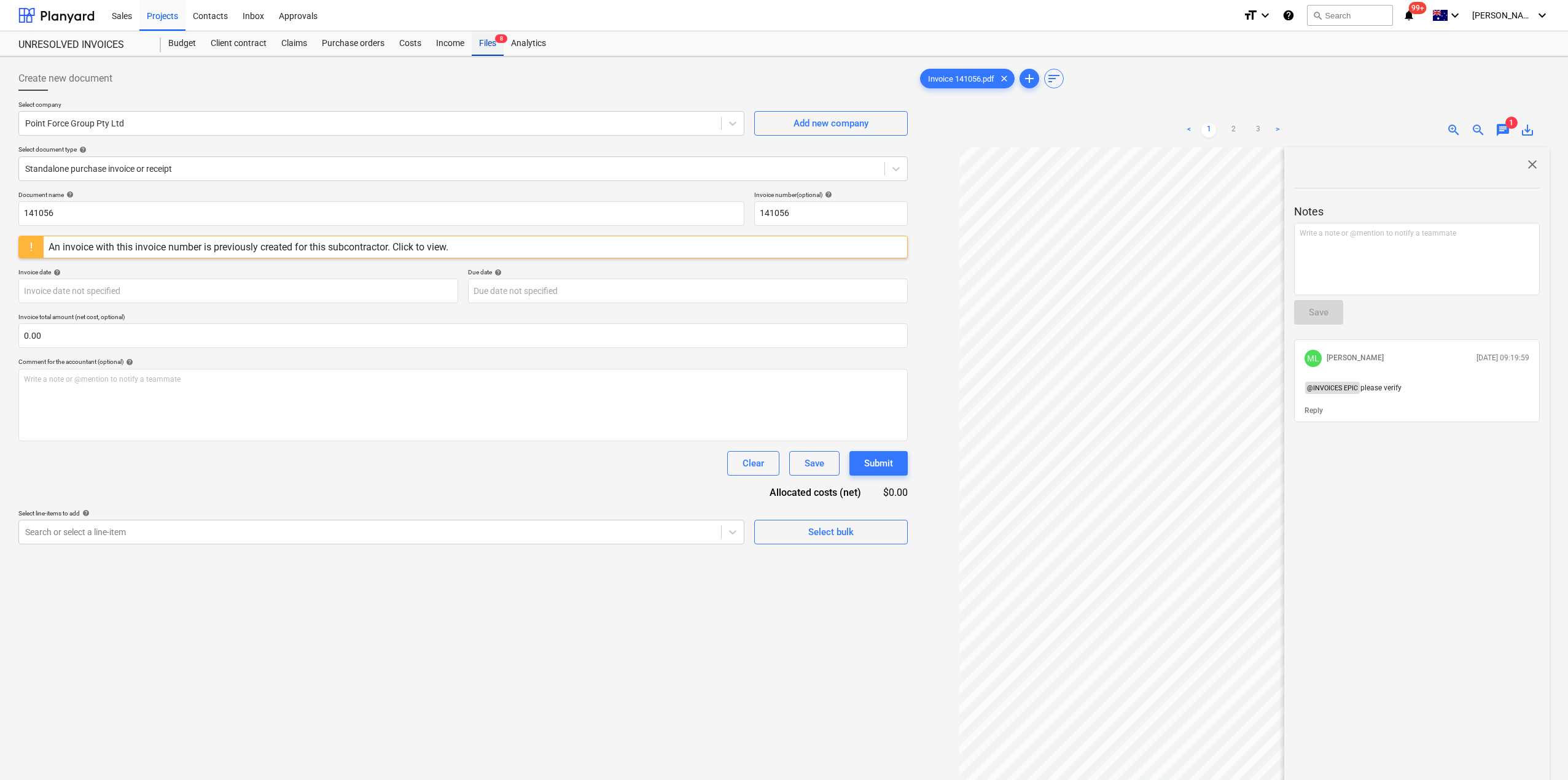
click at [489, 42] on div "Files 8" at bounding box center [488, 43] width 32 height 25
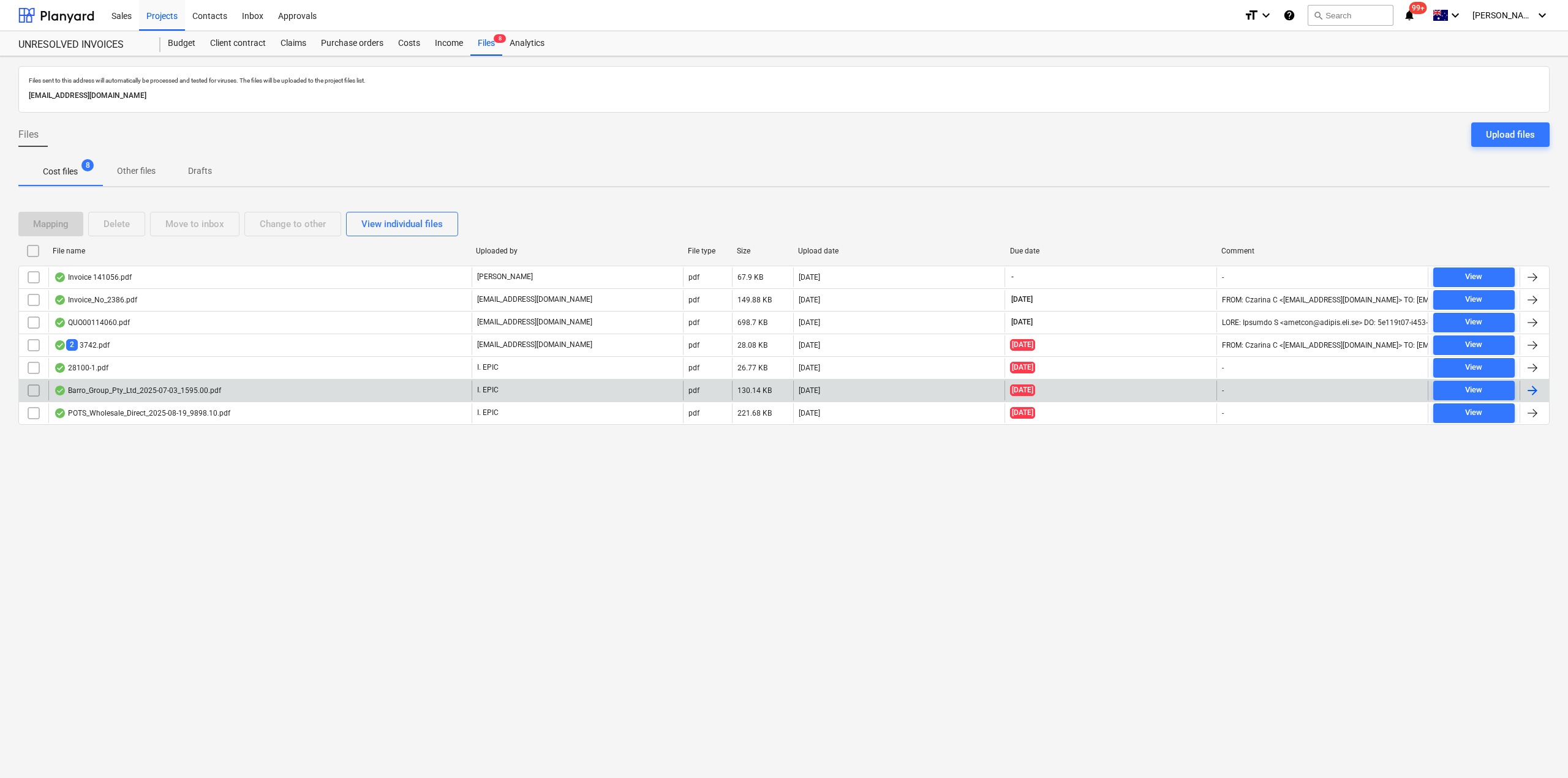
click at [206, 391] on div "Barro_Group_Pty_Ltd_2025-07-03_1595.00.pdf" at bounding box center [138, 391] width 167 height 10
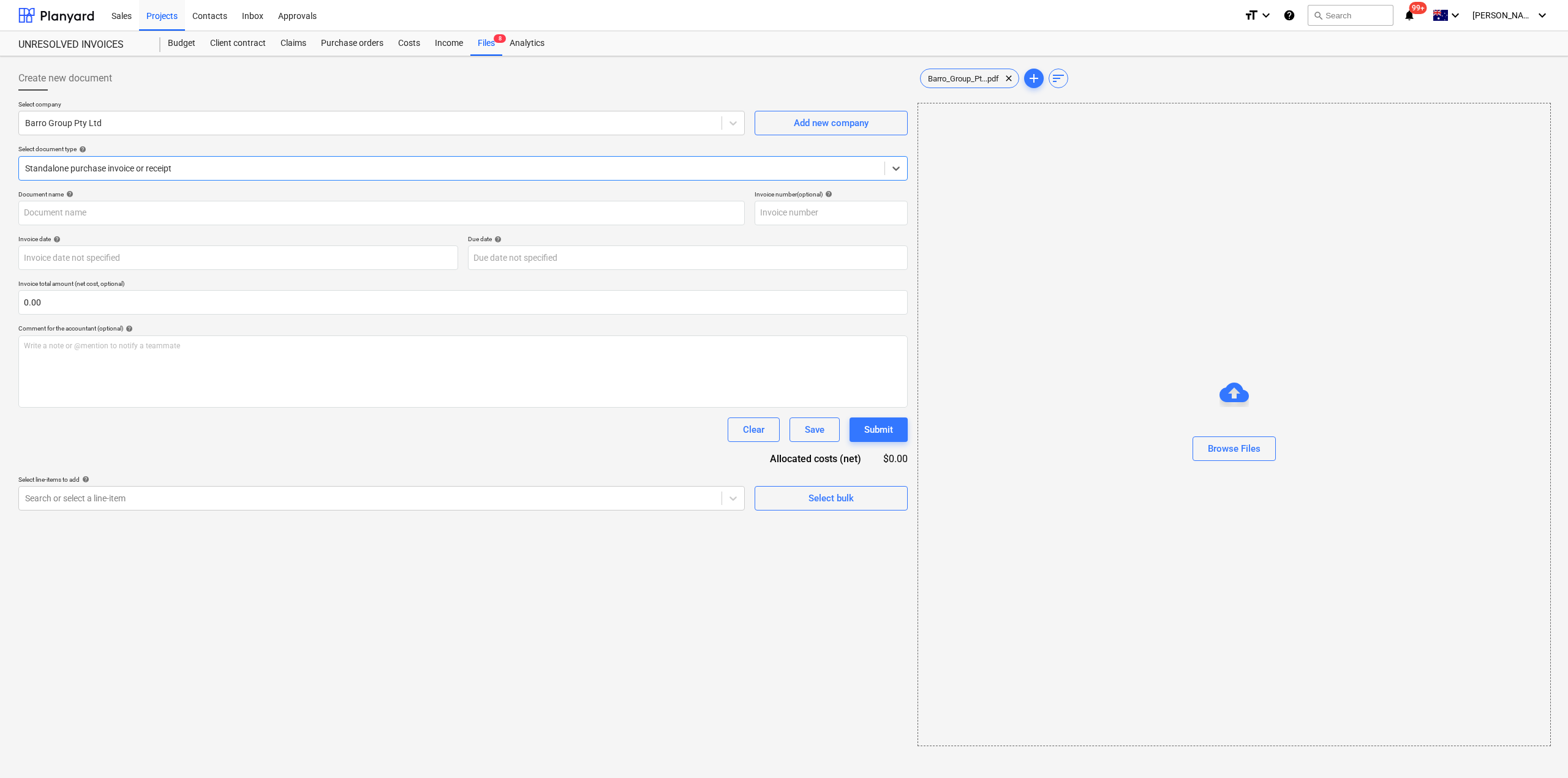
type input "51023047174"
type input "03 Jul 2025"
type input "02 Aug 2025"
click at [1503, 123] on span "2" at bounding box center [1507, 122] width 12 height 12
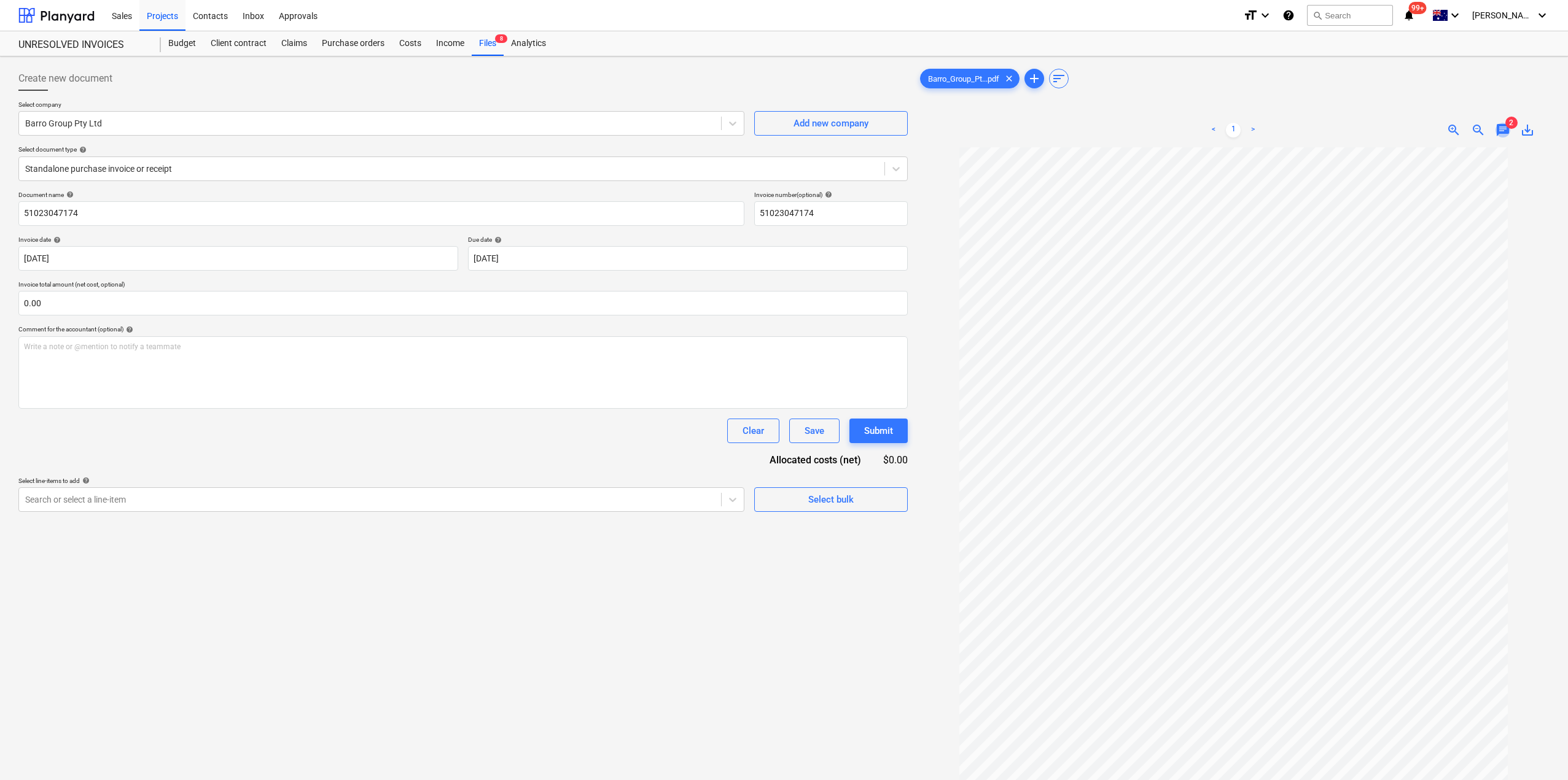
click at [1505, 129] on span "chat" at bounding box center [1502, 130] width 14 height 14
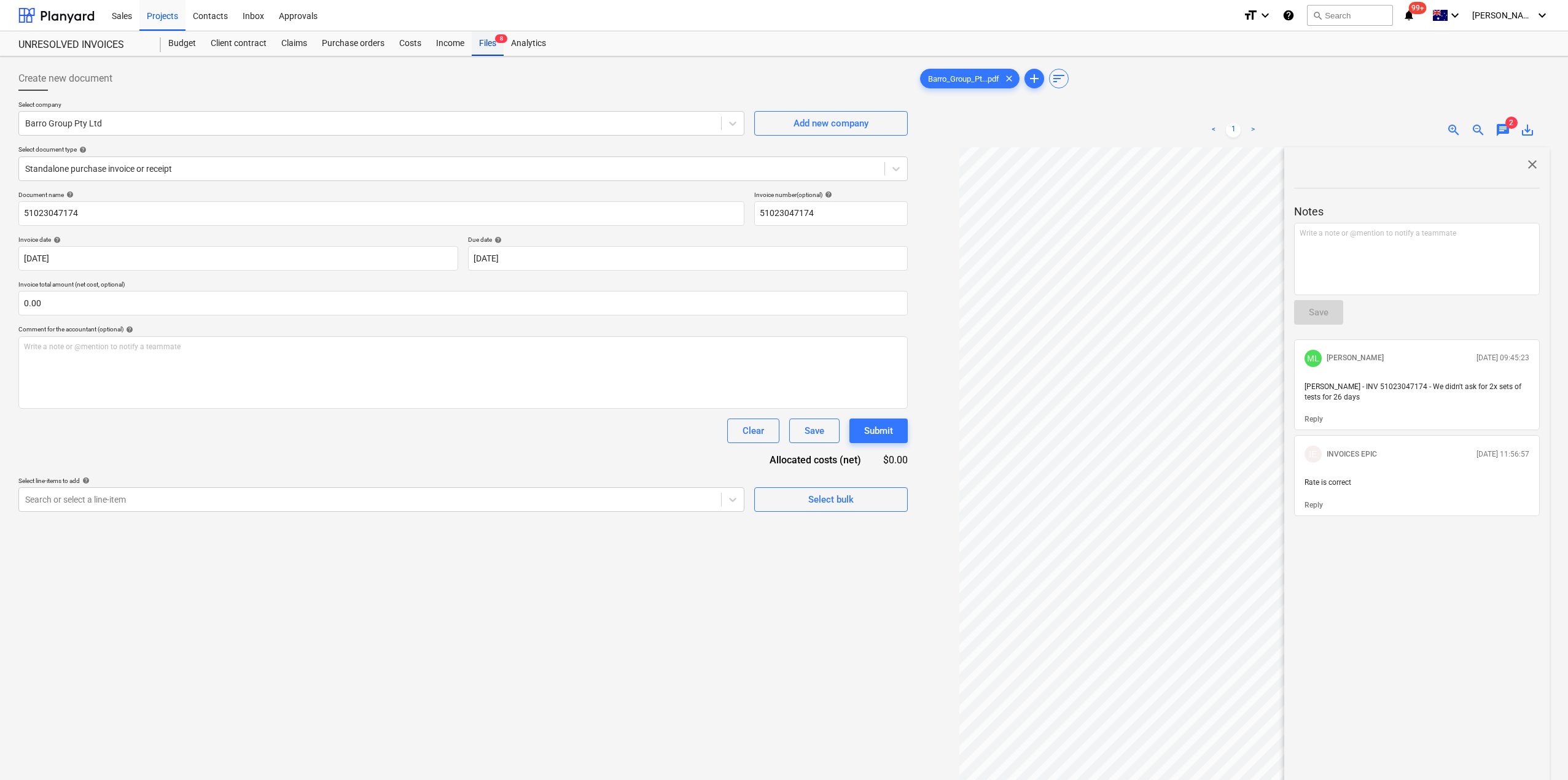
click at [488, 49] on div "Files 8" at bounding box center [488, 43] width 32 height 25
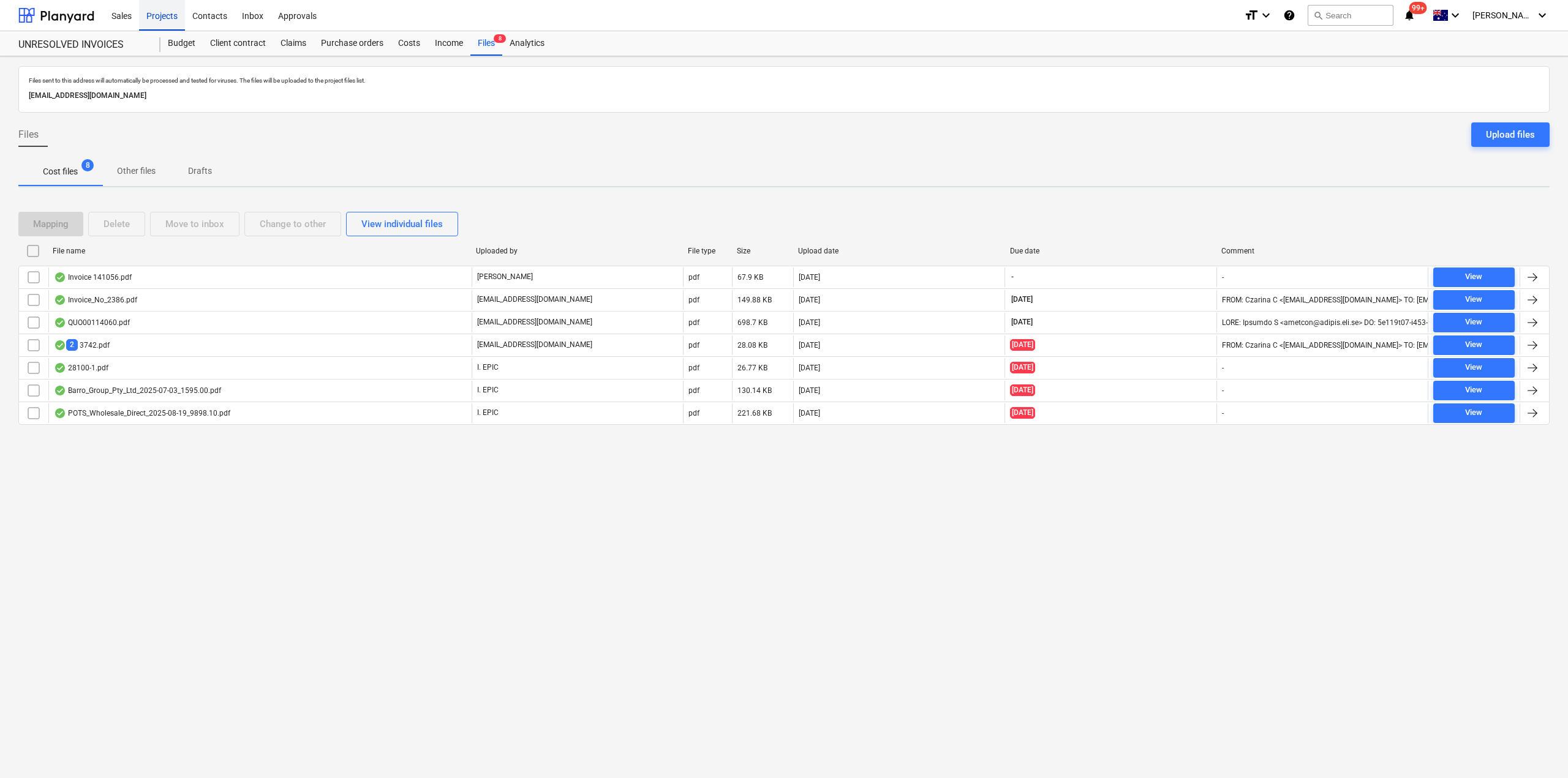
click at [150, 18] on div "Projects" at bounding box center [162, 14] width 46 height 31
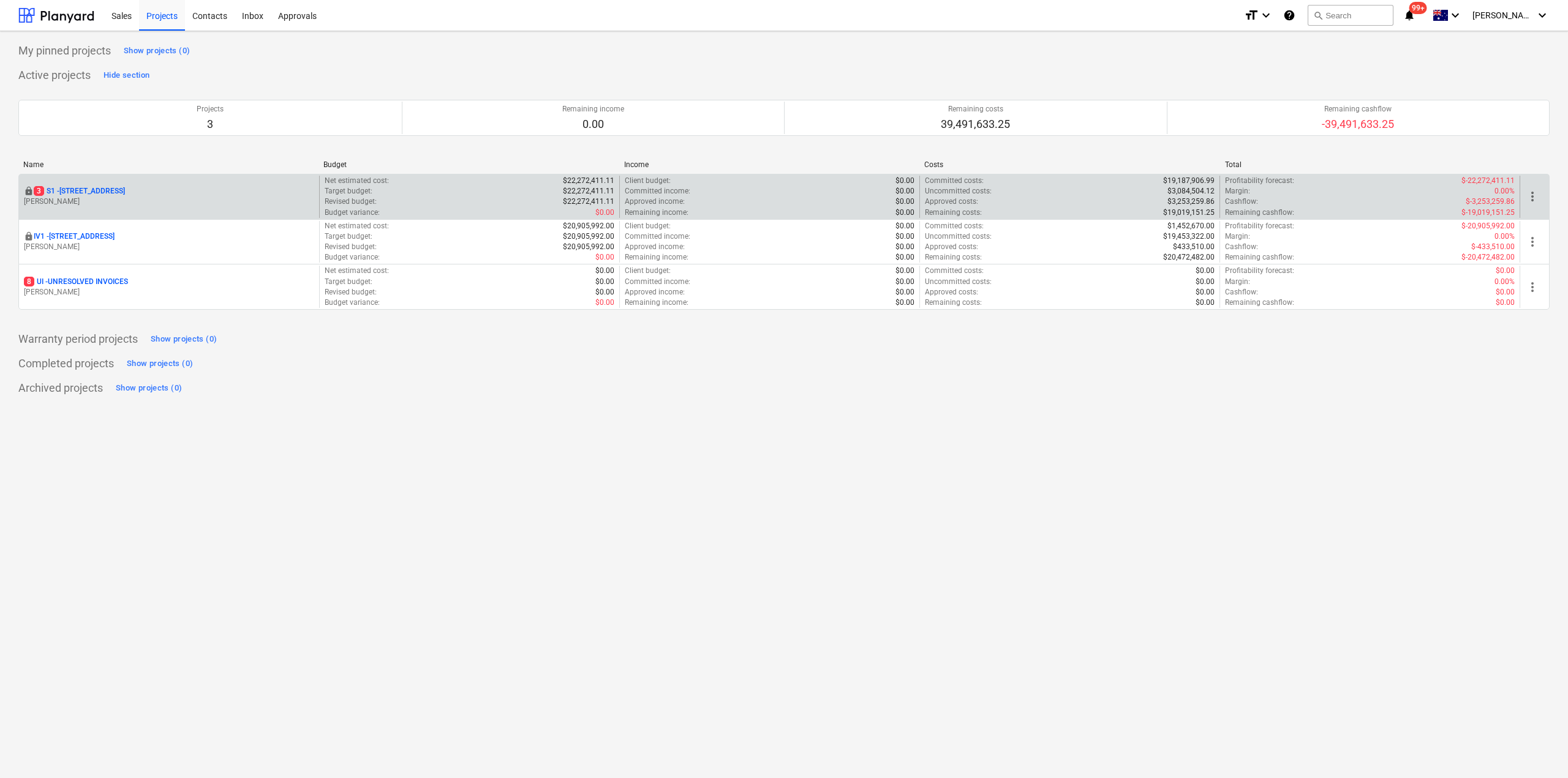
click at [145, 198] on p "[PERSON_NAME]" at bounding box center [169, 202] width 290 height 10
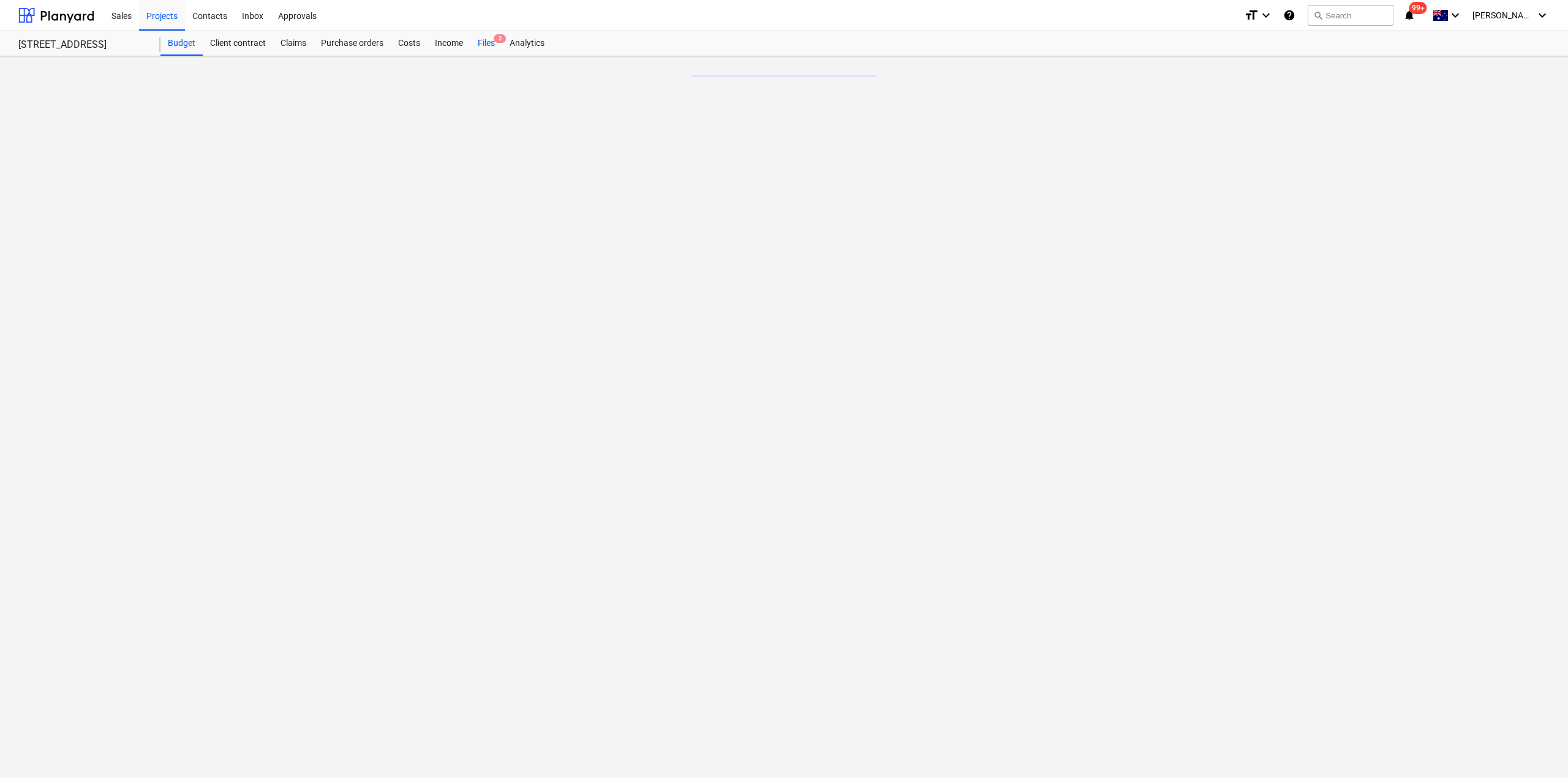
click at [487, 44] on div "Files 3" at bounding box center [487, 43] width 32 height 25
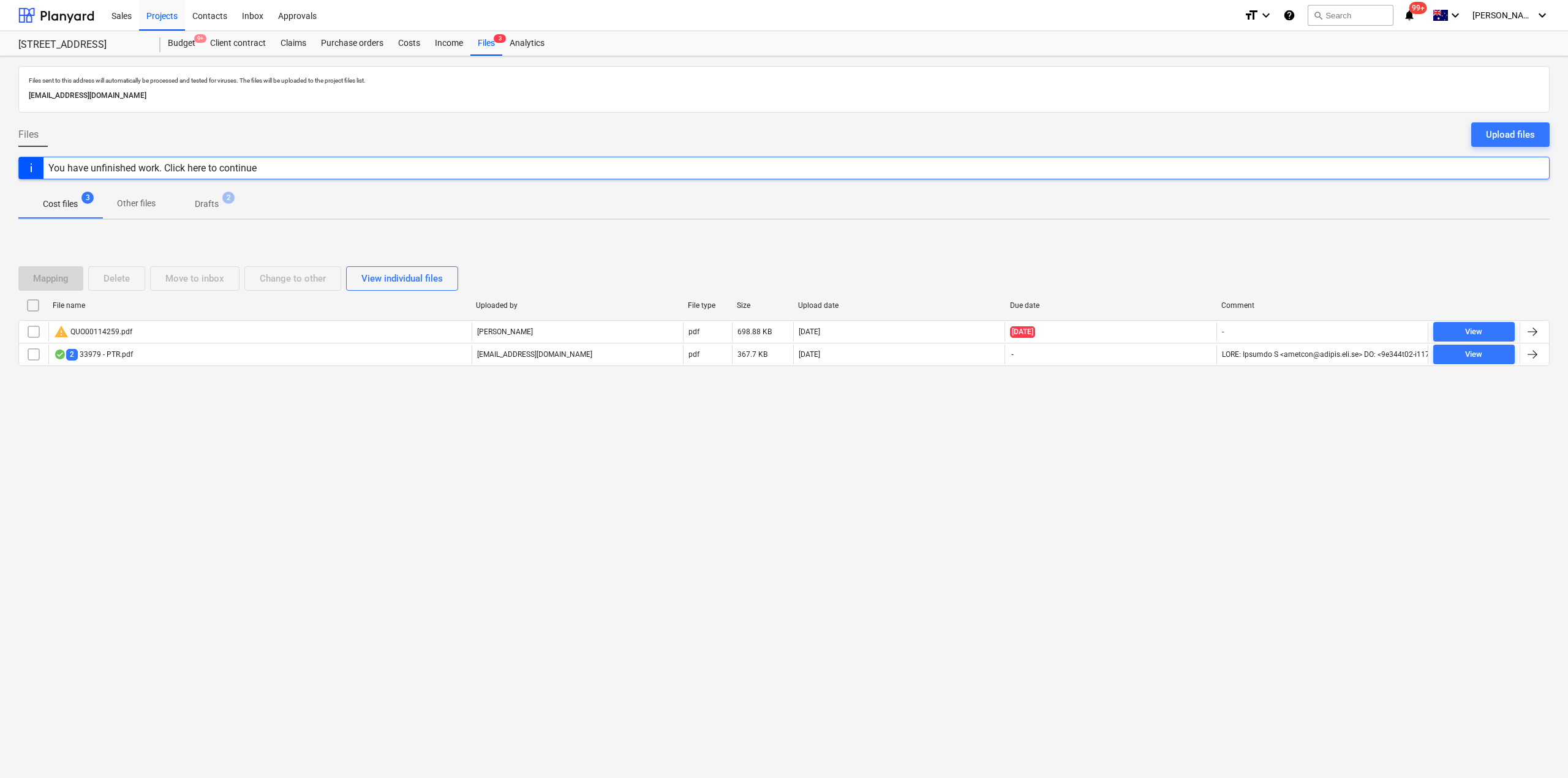
click at [207, 206] on p "Drafts" at bounding box center [207, 204] width 24 height 13
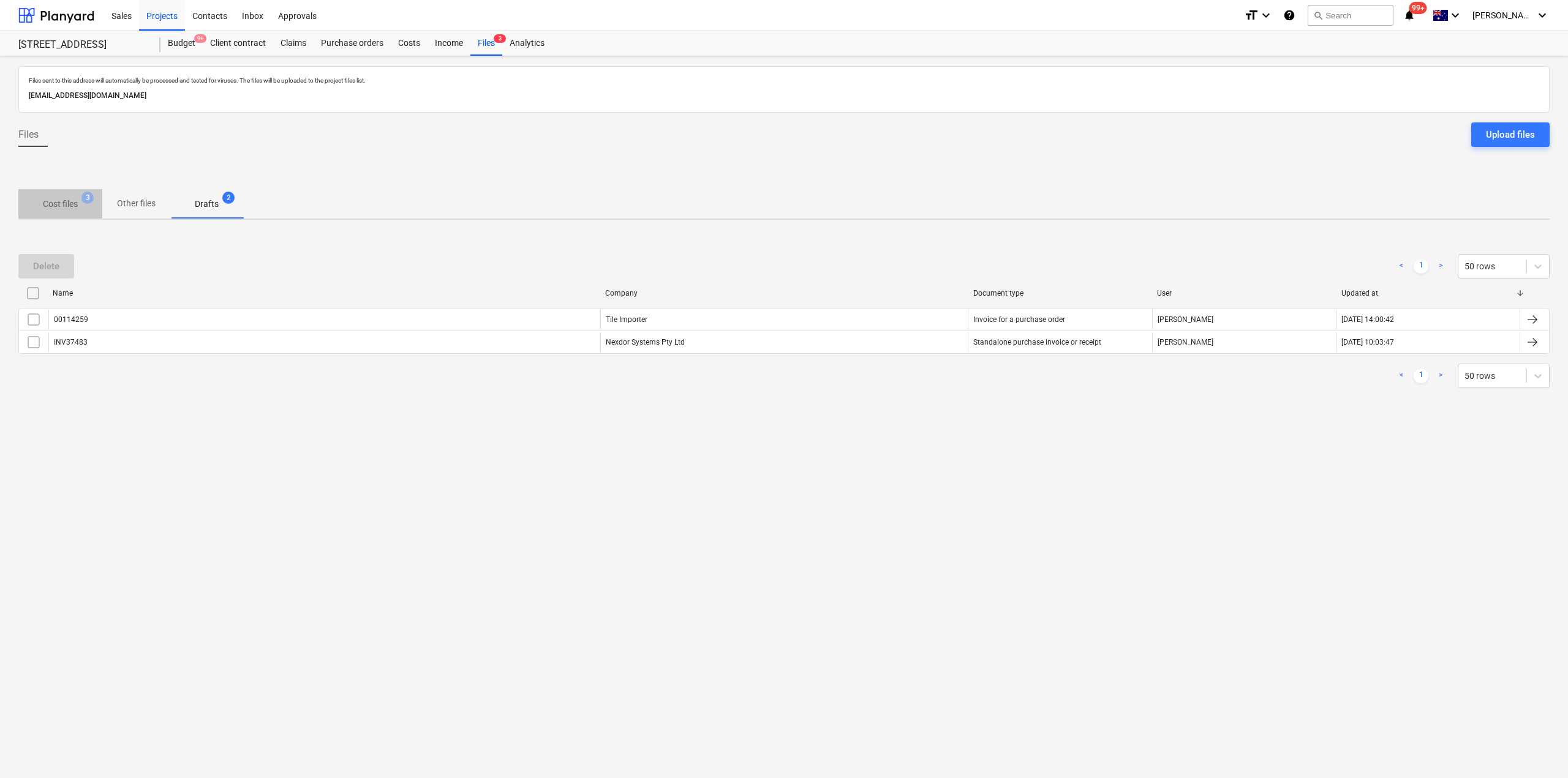
click at [57, 203] on p "Cost files" at bounding box center [61, 204] width 35 height 13
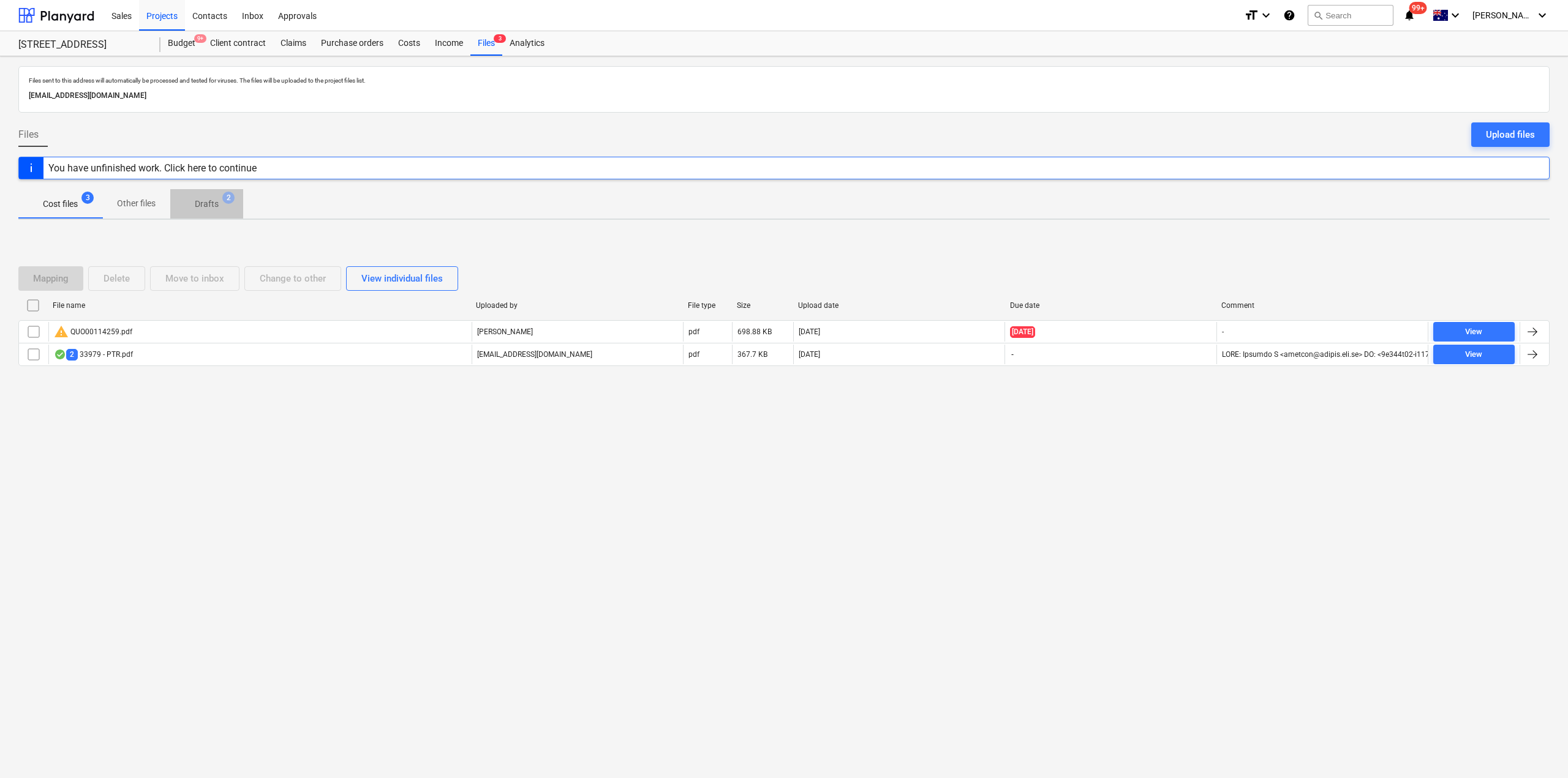
click at [213, 202] on p "Drafts" at bounding box center [207, 204] width 24 height 13
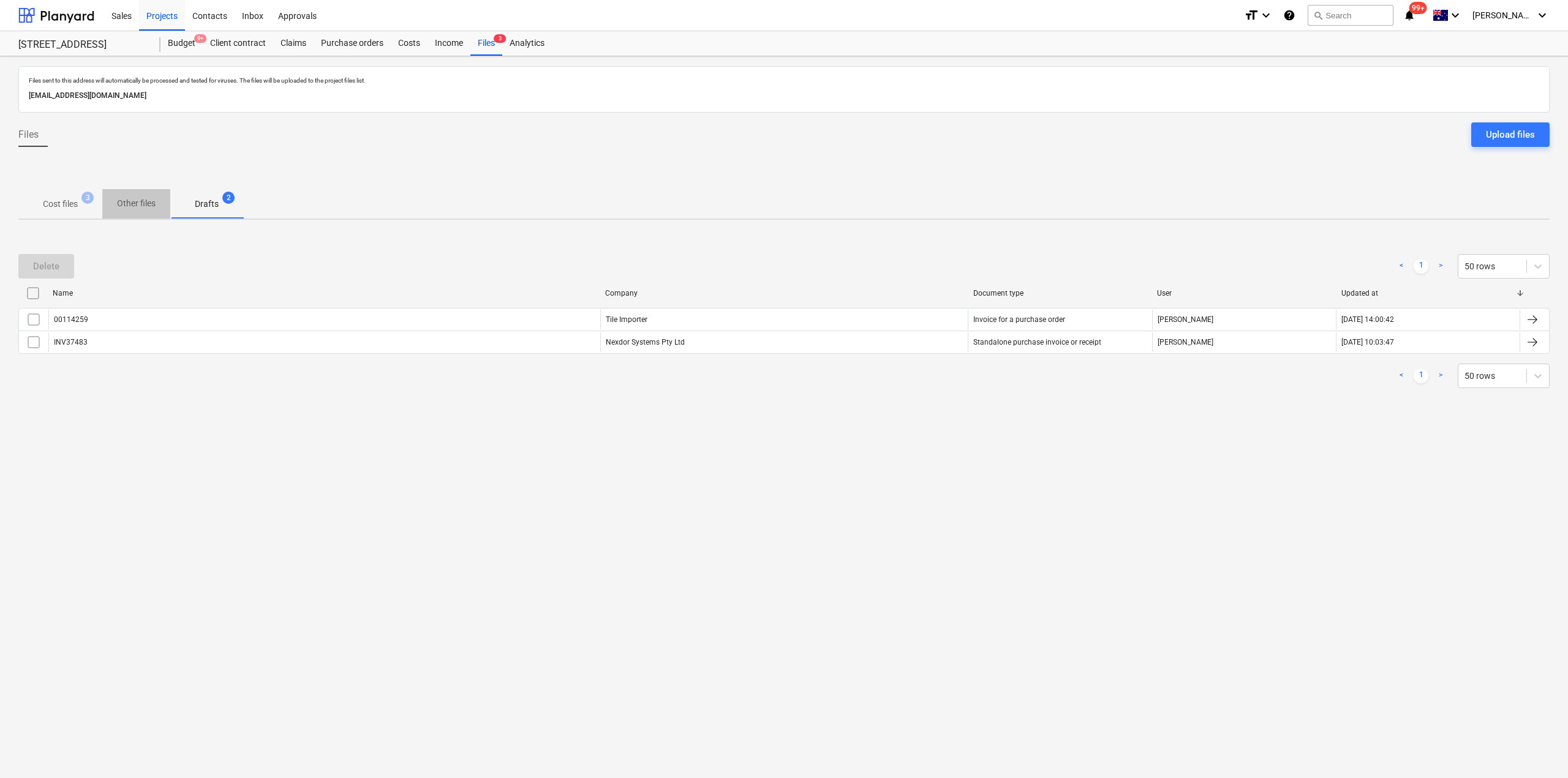
click at [152, 202] on p "Other files" at bounding box center [136, 203] width 38 height 13
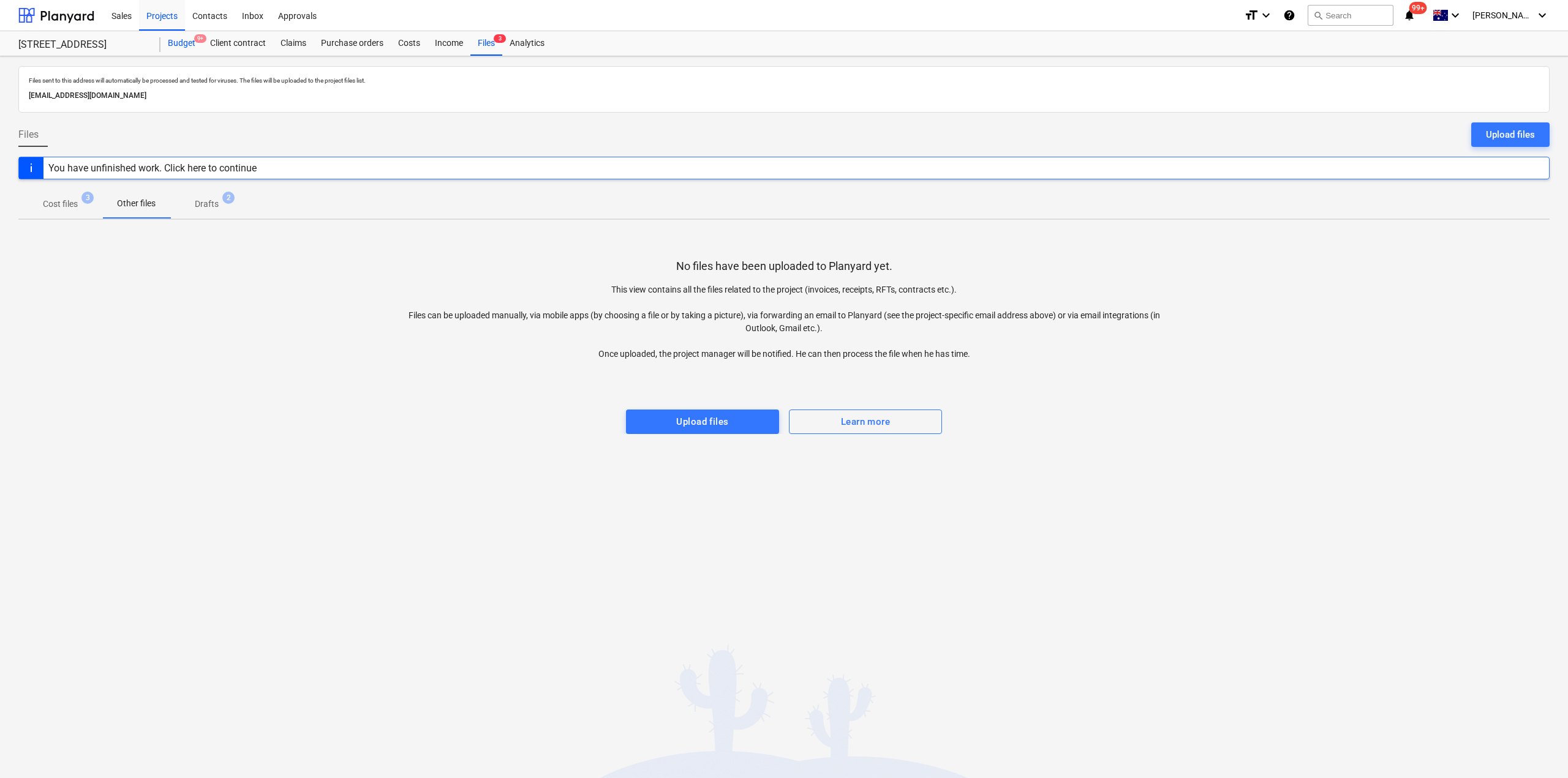
click at [183, 37] on div "Budget 9+" at bounding box center [181, 43] width 42 height 25
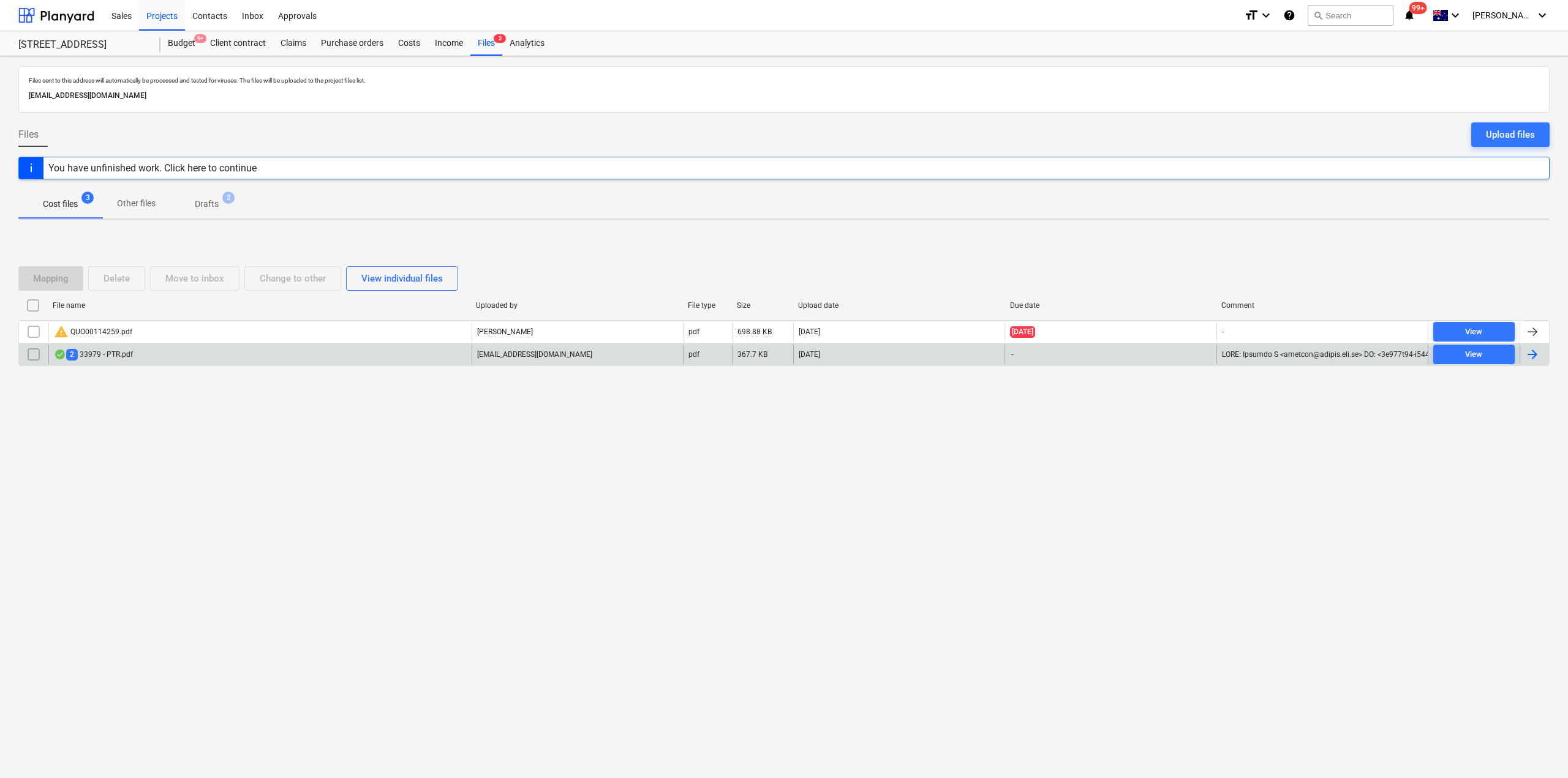
click at [116, 361] on div "2 33979 - PTR.pdf" at bounding box center [260, 354] width 424 height 20
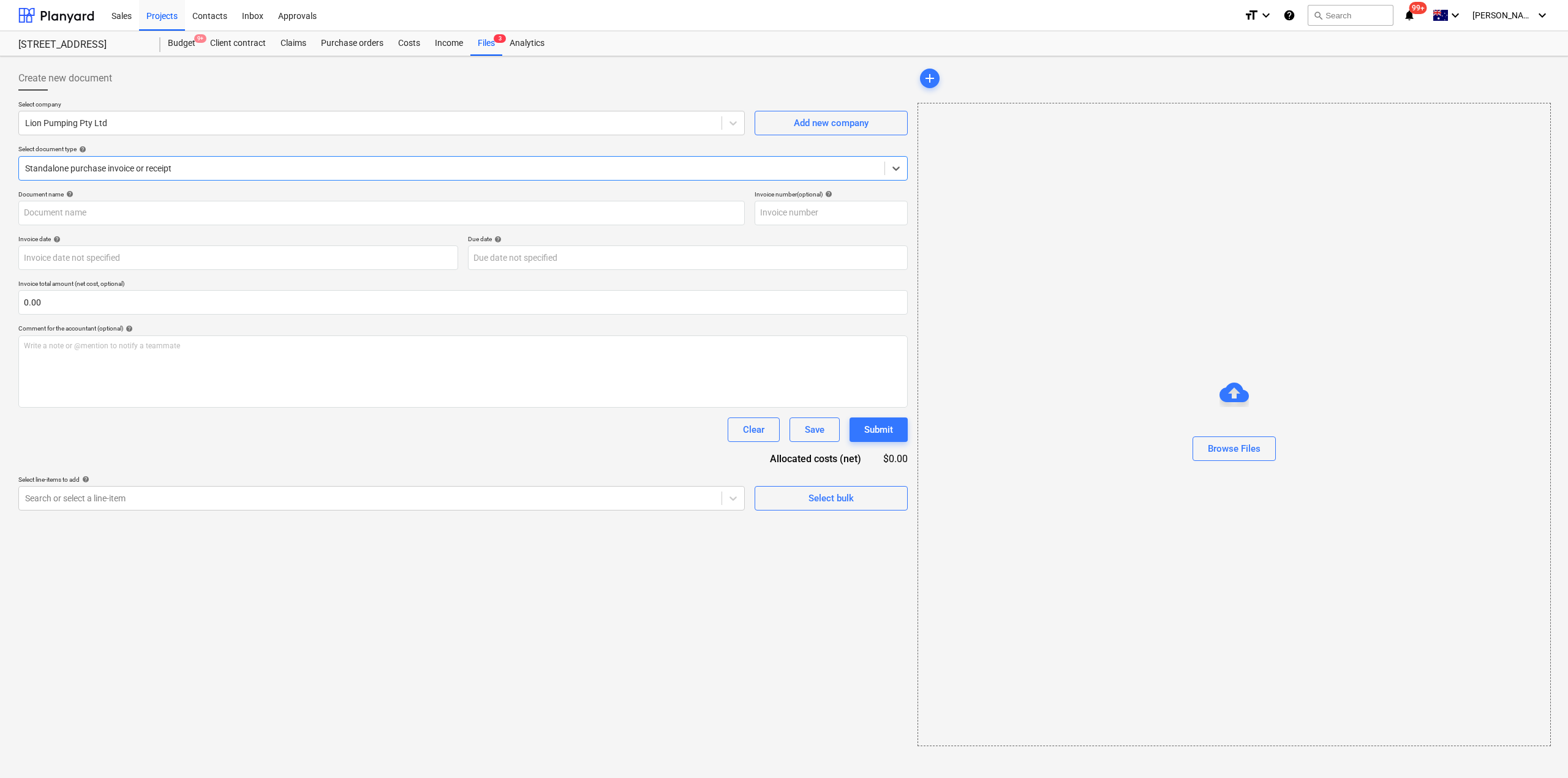
type input "33979"
type input "12 Sep 2025"
type input "19 Sep 2025"
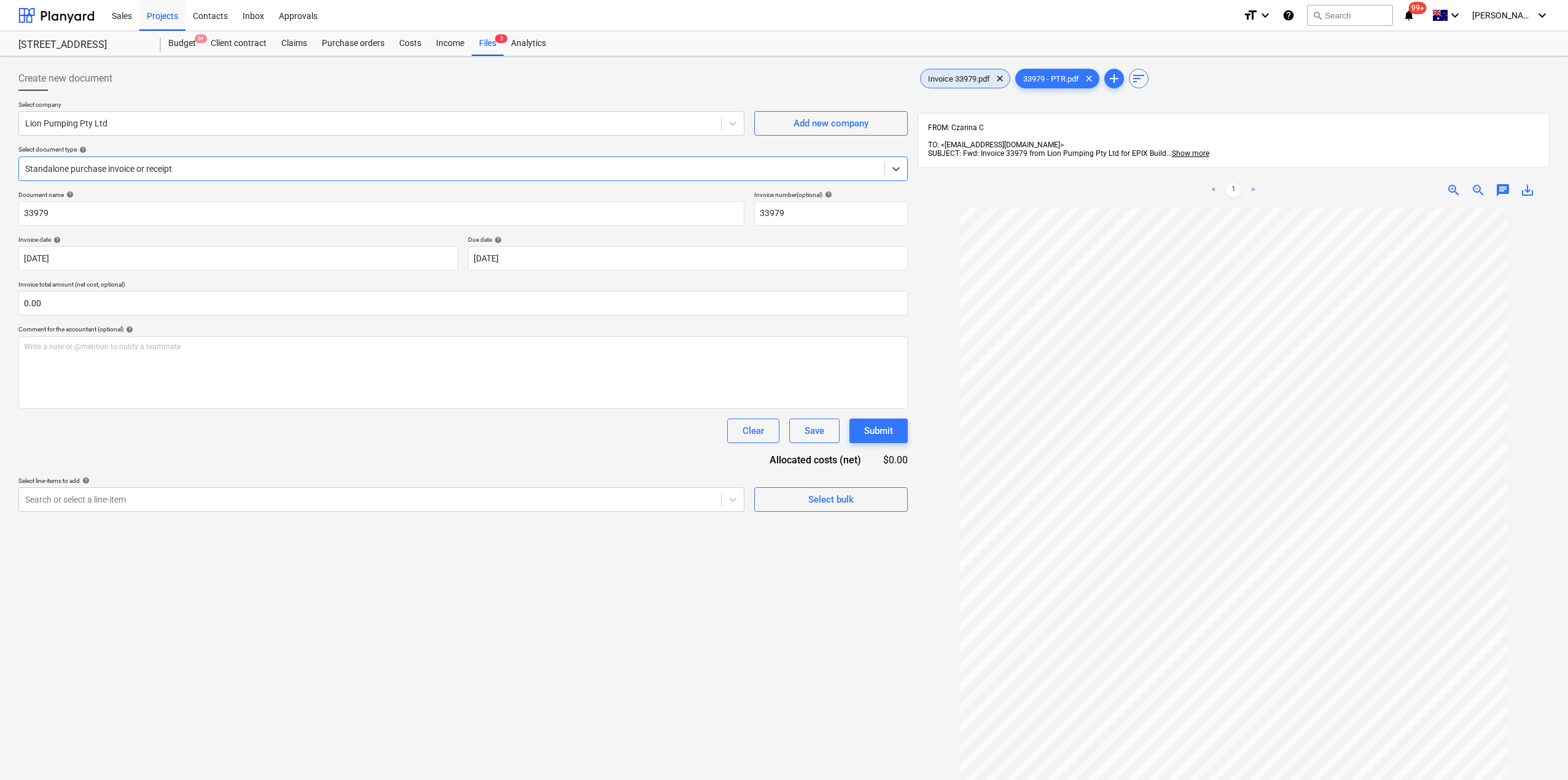
click at [954, 79] on span "Invoice 33979.pdf" at bounding box center [959, 79] width 77 height 10
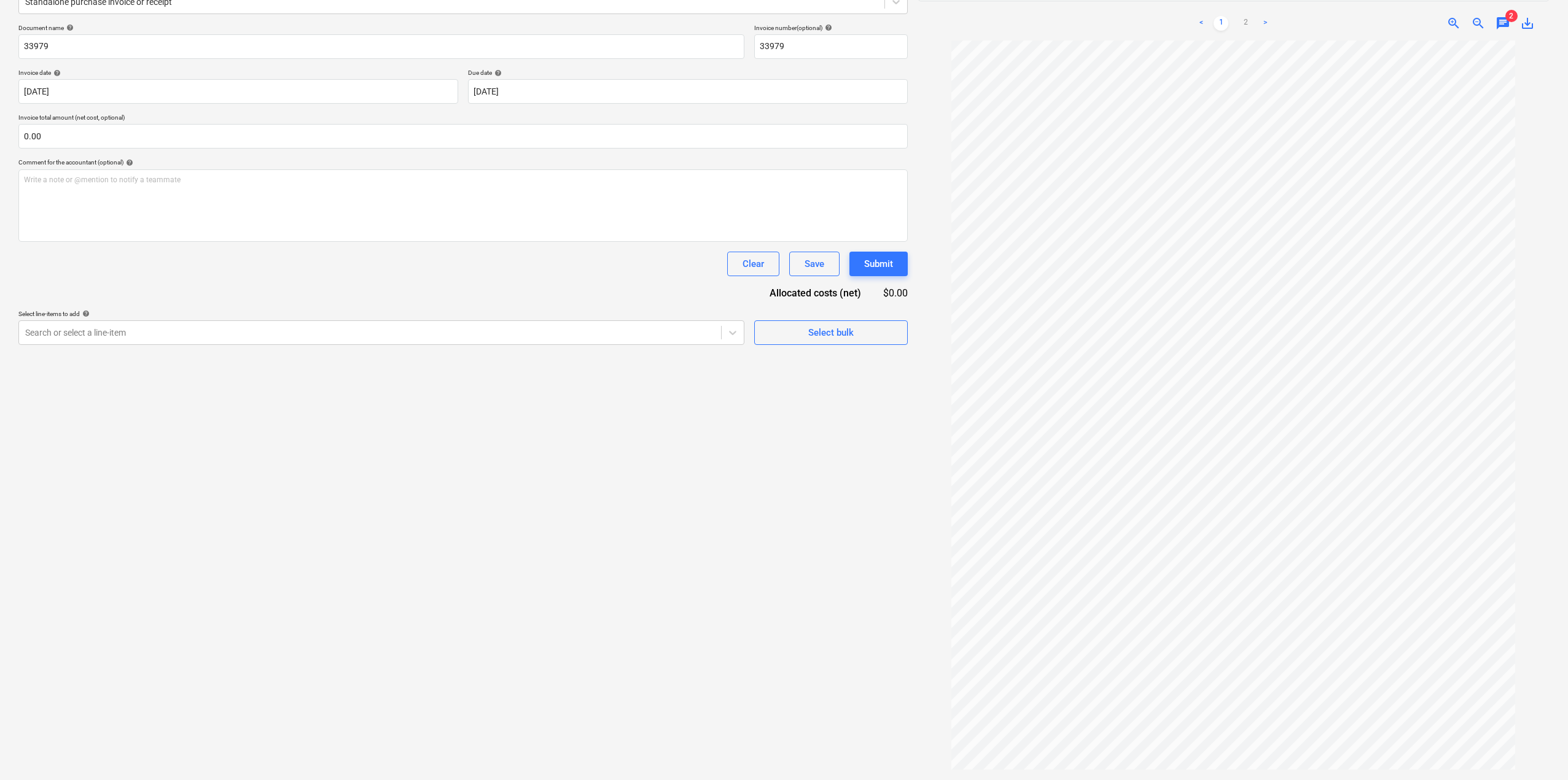
scroll to position [174, 0]
